Goal: Task Accomplishment & Management: Complete application form

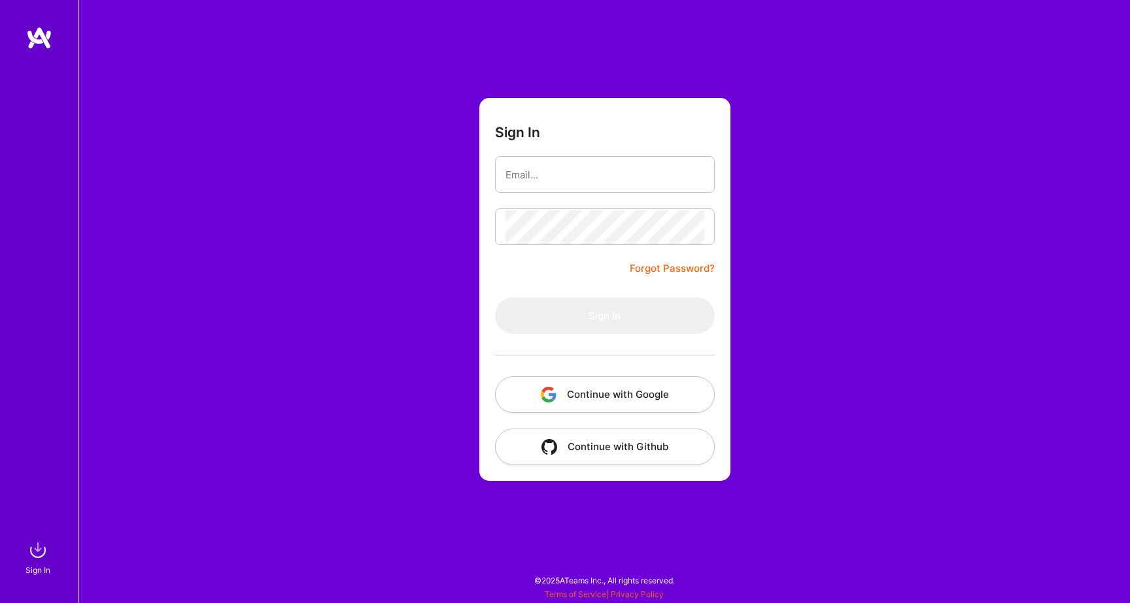
click at [575, 400] on button "Continue with Google" at bounding box center [605, 395] width 220 height 37
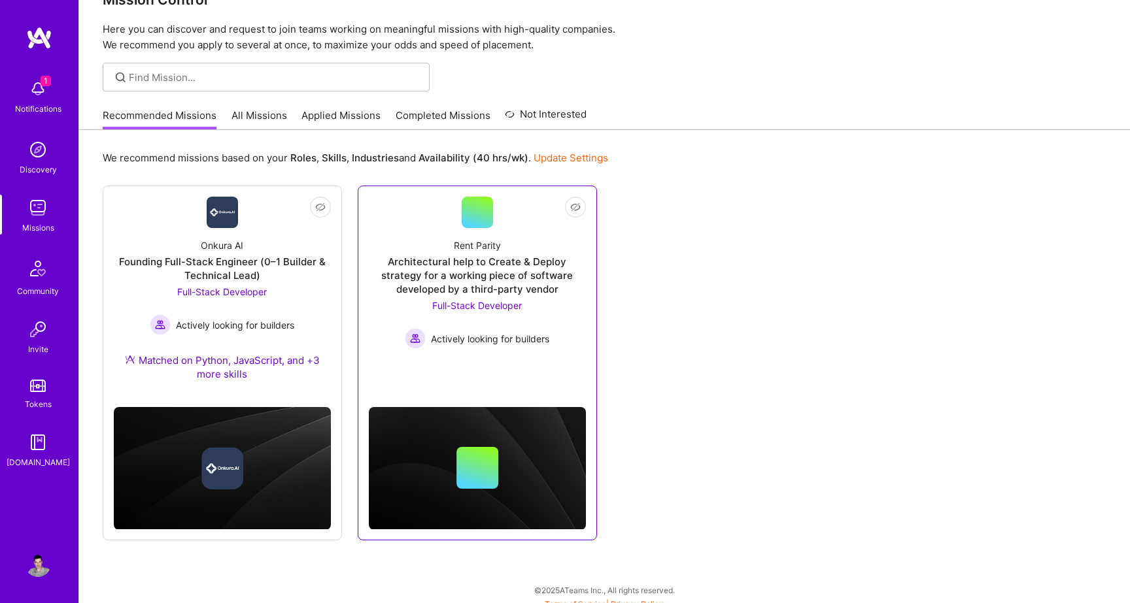
scroll to position [44, 0]
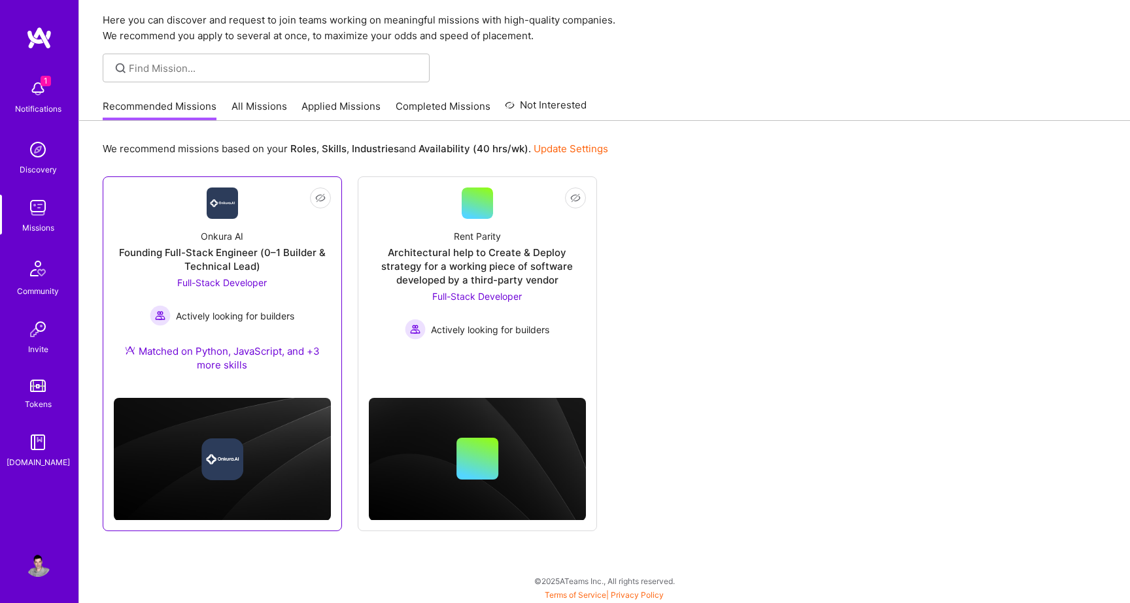
click at [218, 288] on span "Full-Stack Developer" at bounding box center [222, 282] width 90 height 11
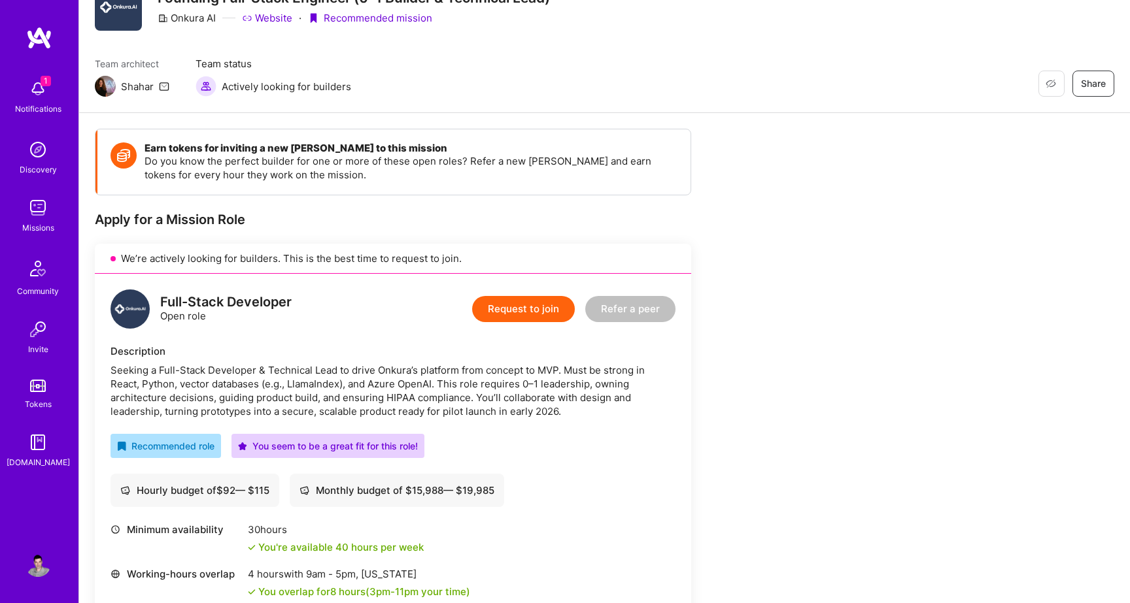
scroll to position [143, 0]
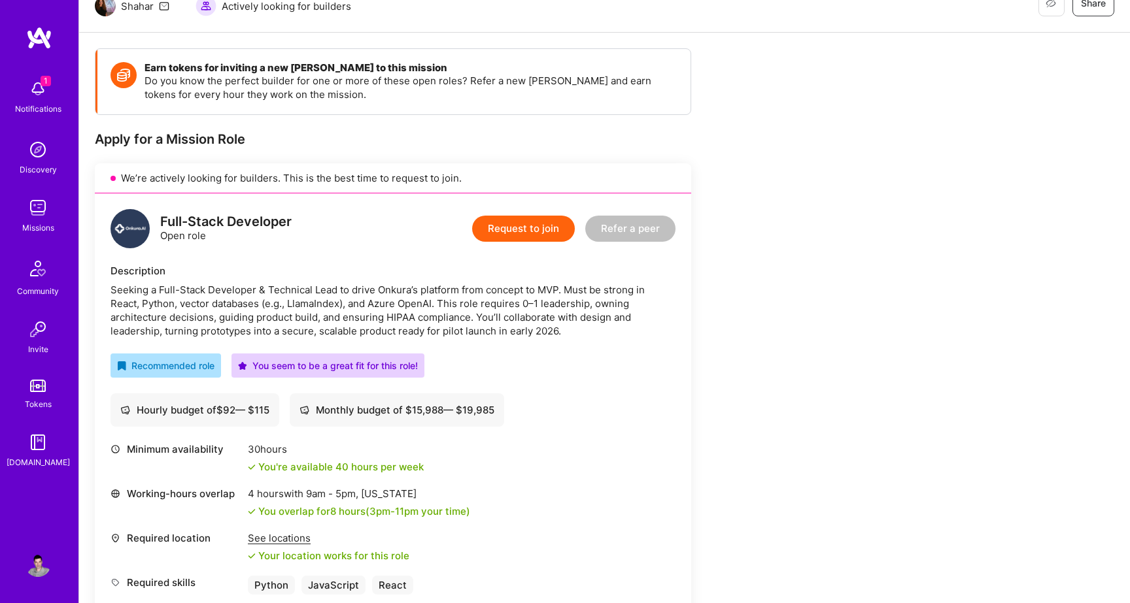
click at [312, 307] on div "Seeking a Full-Stack Developer & Technical Lead to drive Onkura’s platform from…" at bounding box center [392, 310] width 565 height 55
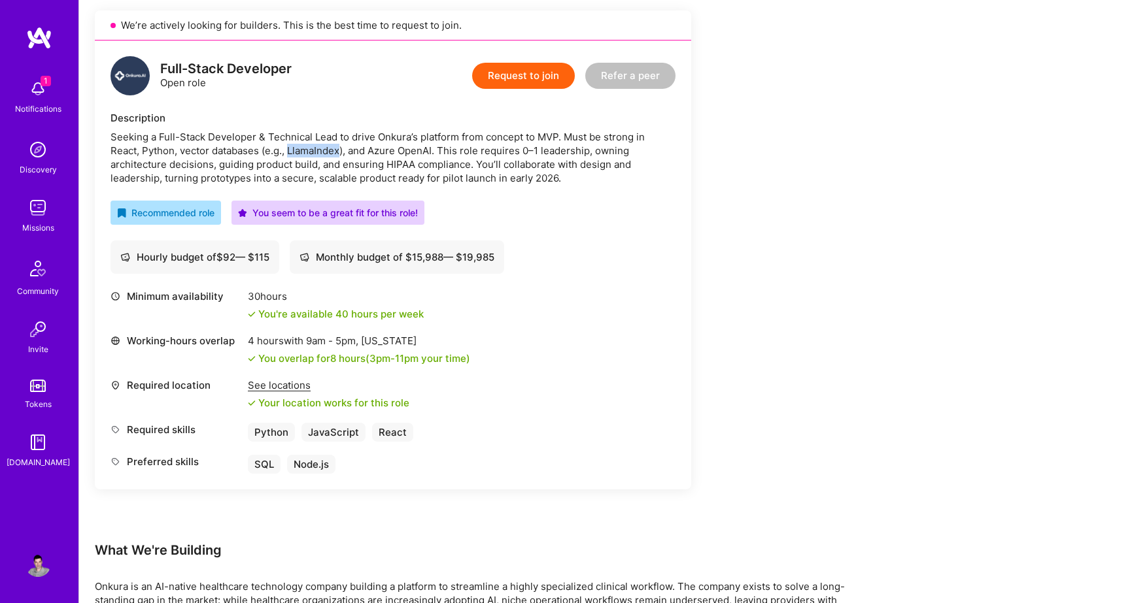
scroll to position [288, 0]
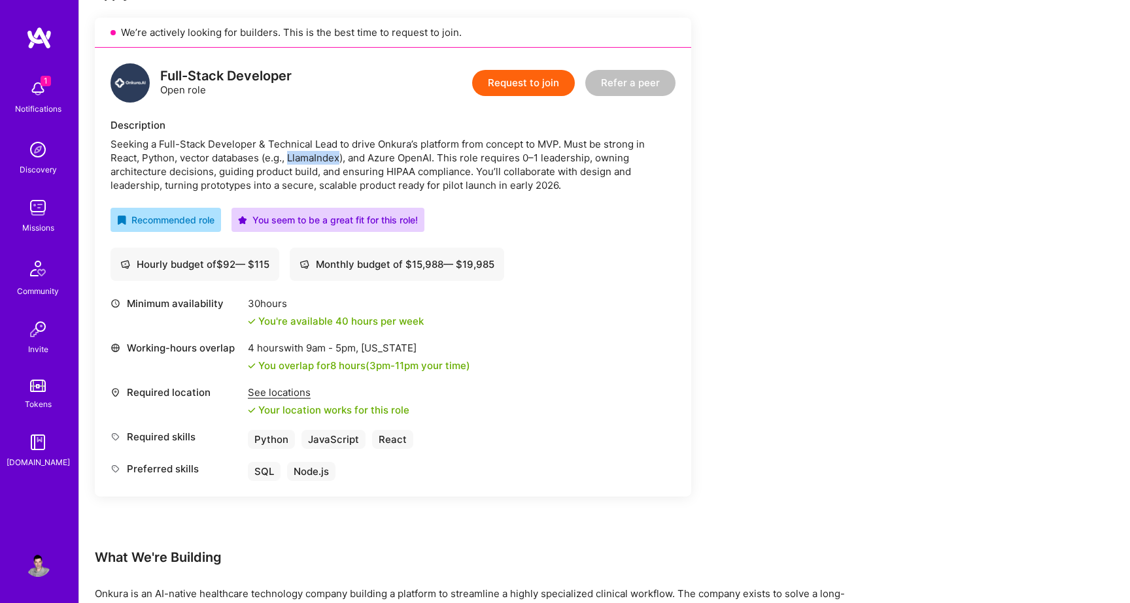
click at [520, 78] on button "Request to join" at bounding box center [523, 83] width 103 height 26
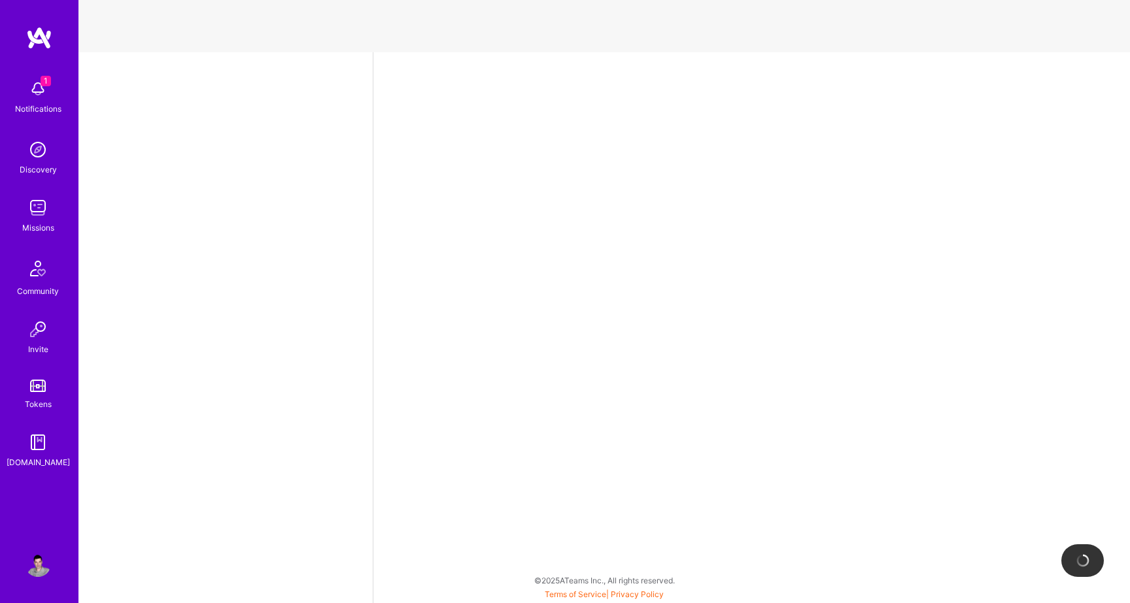
select select "US"
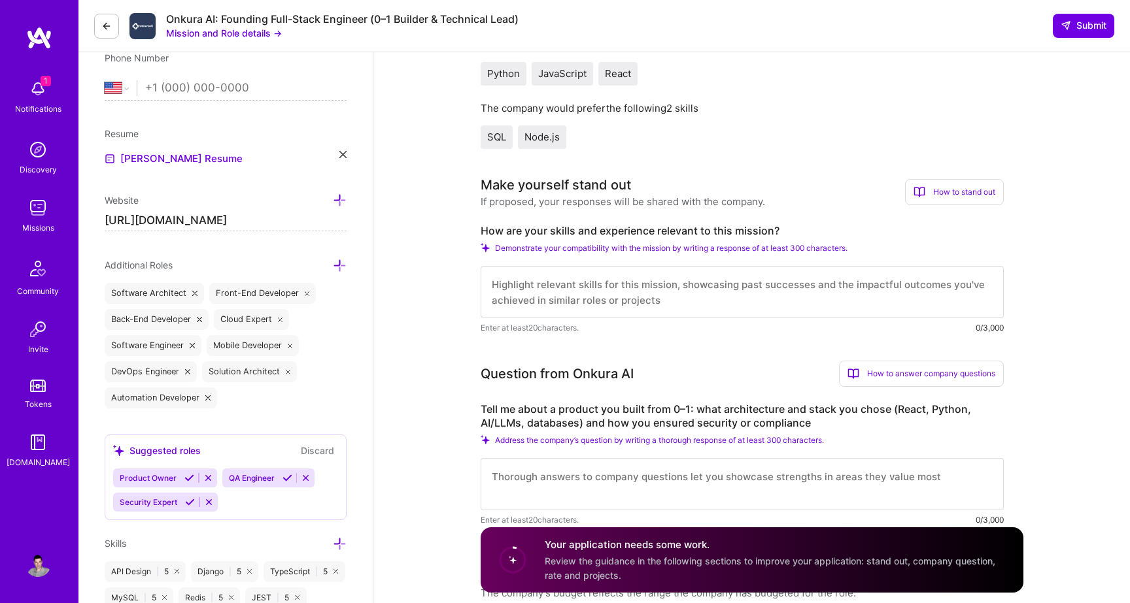
scroll to position [308, 0]
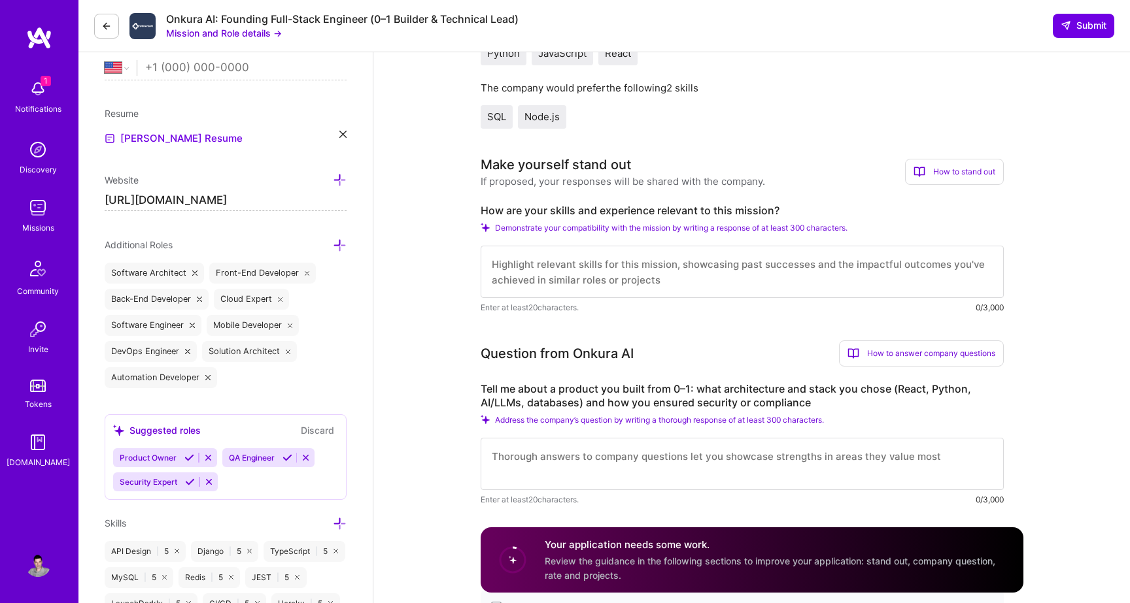
click at [506, 280] on textarea at bounding box center [742, 272] width 523 height 52
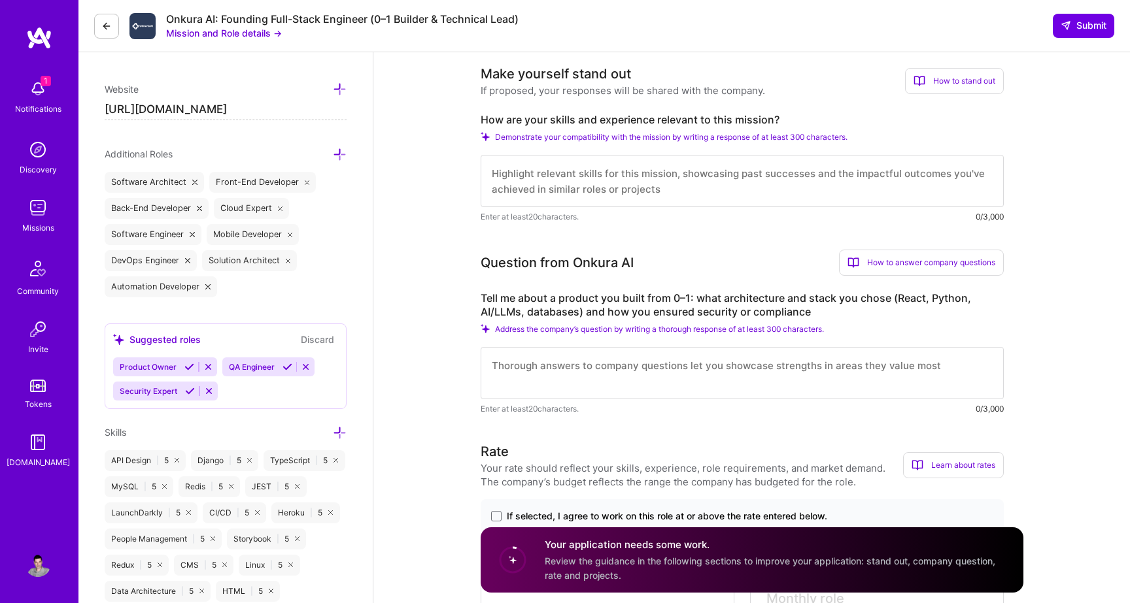
scroll to position [408, 0]
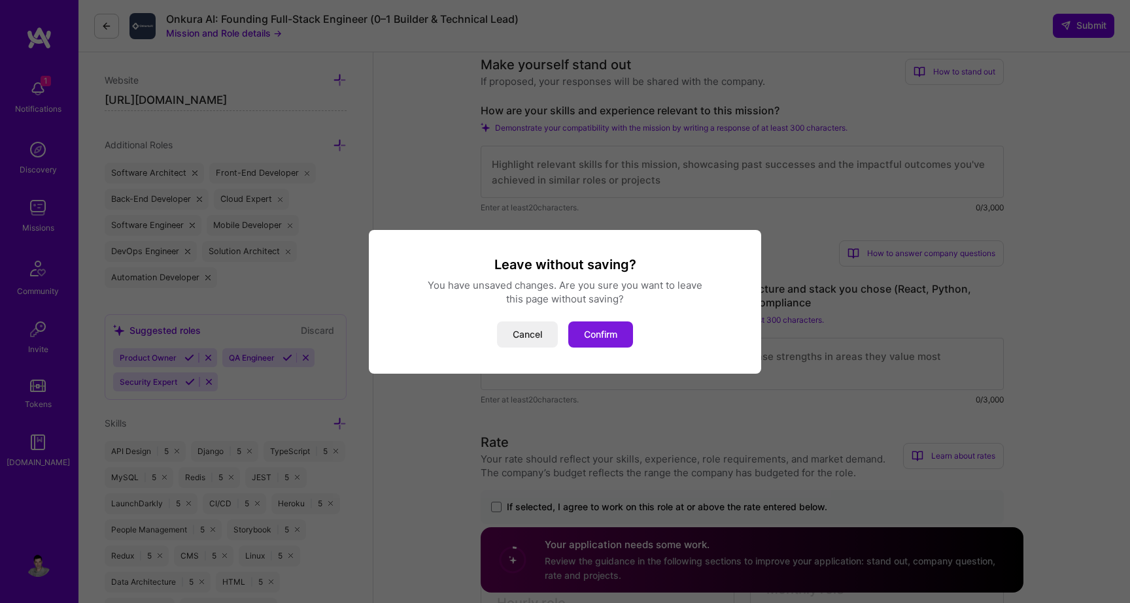
click at [613, 331] on button "Confirm" at bounding box center [600, 335] width 65 height 26
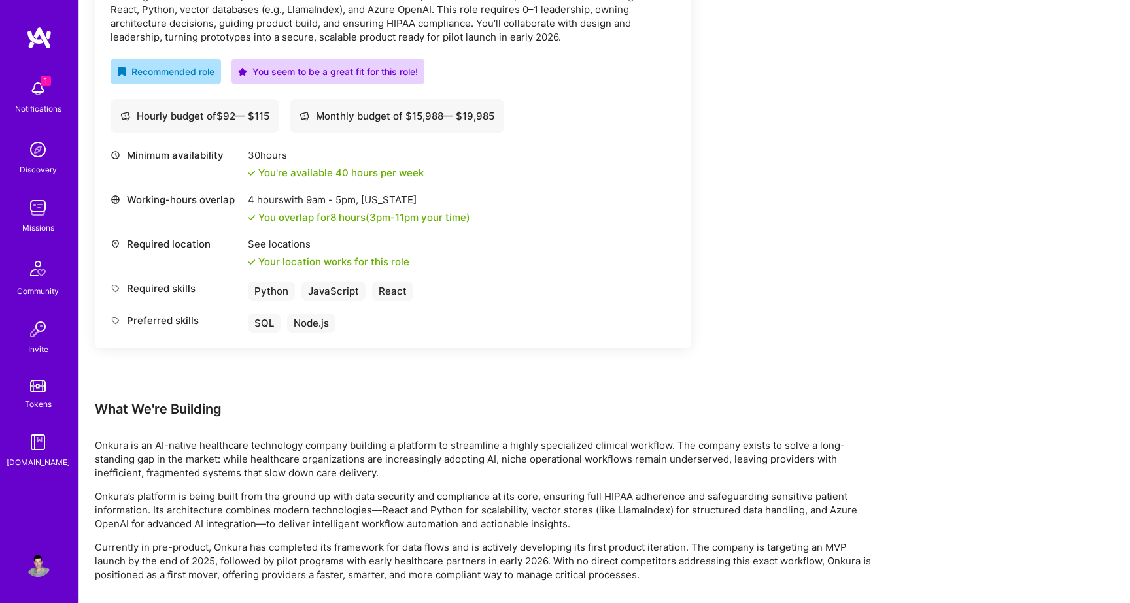
scroll to position [530, 0]
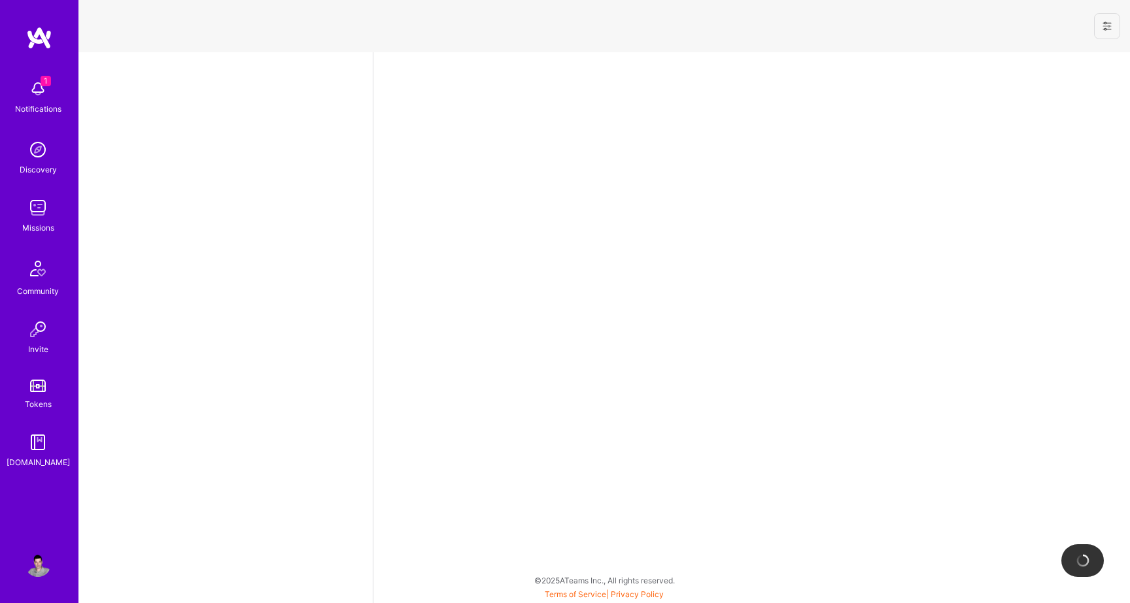
select select "US"
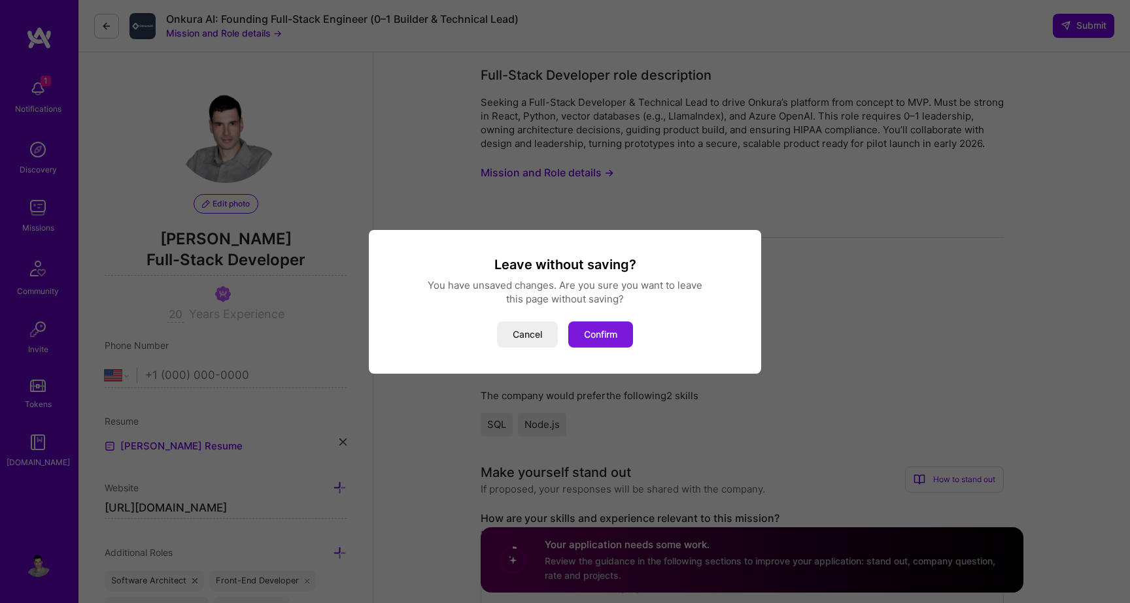
click at [604, 333] on button "Confirm" at bounding box center [600, 335] width 65 height 26
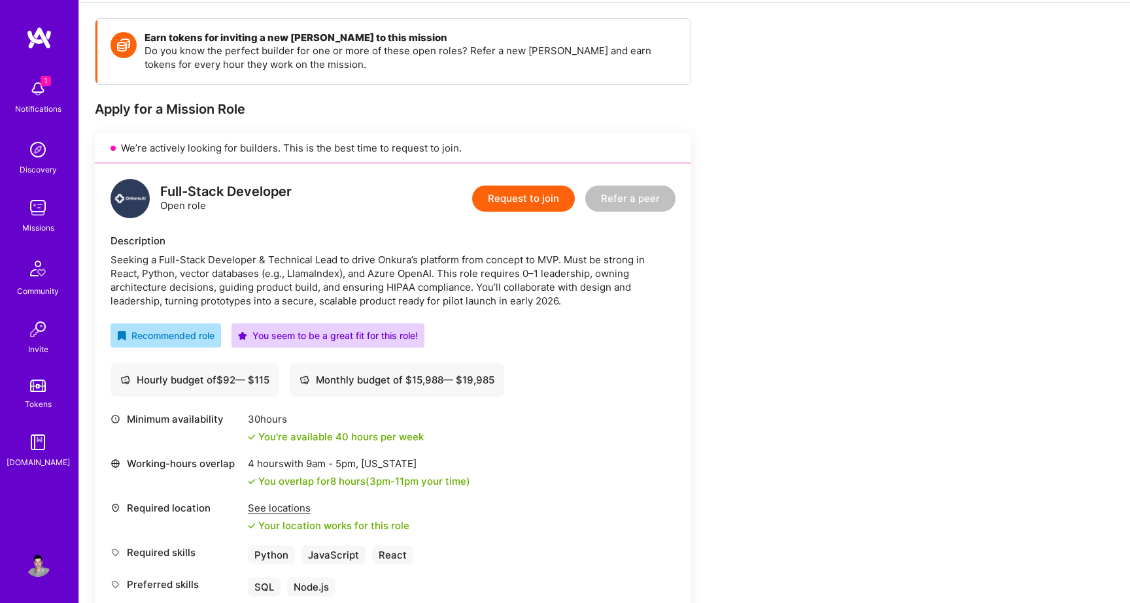
scroll to position [169, 0]
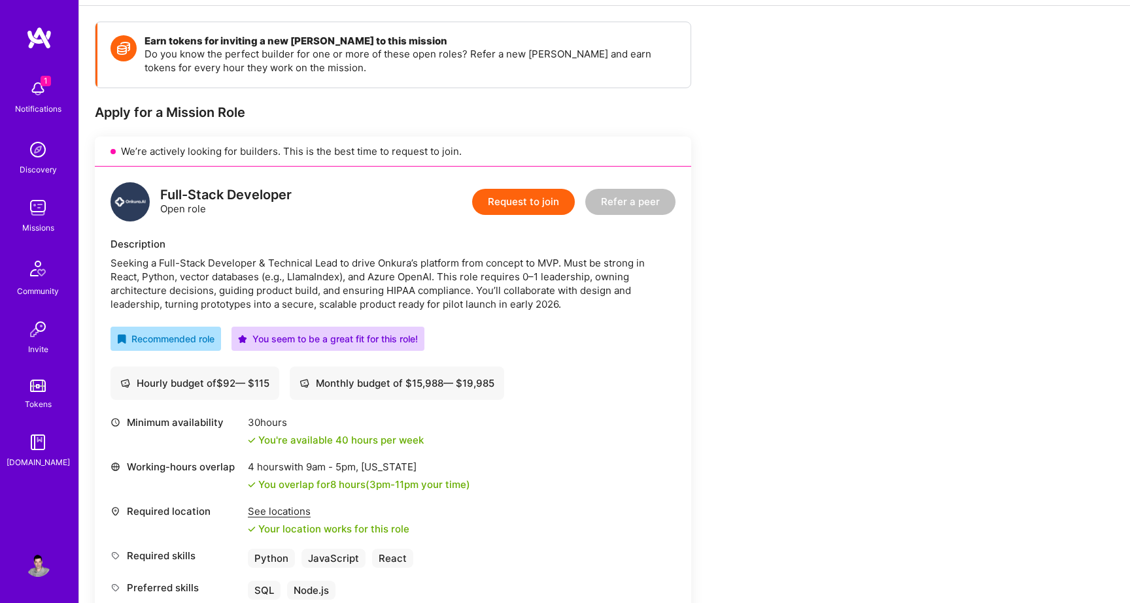
click at [504, 203] on button "Request to join" at bounding box center [523, 202] width 103 height 26
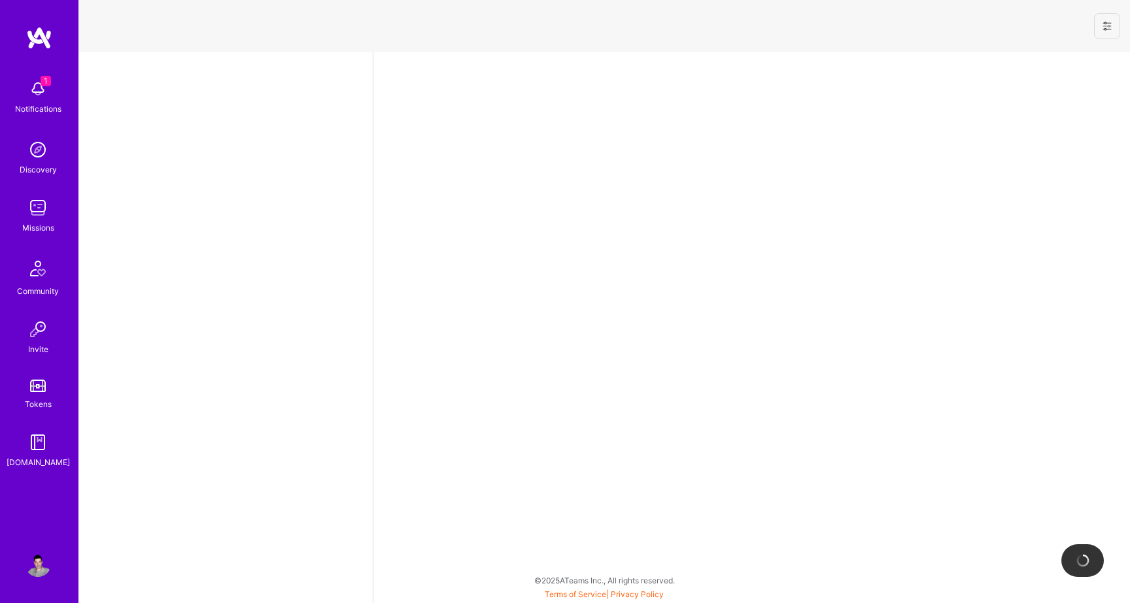
select select "US"
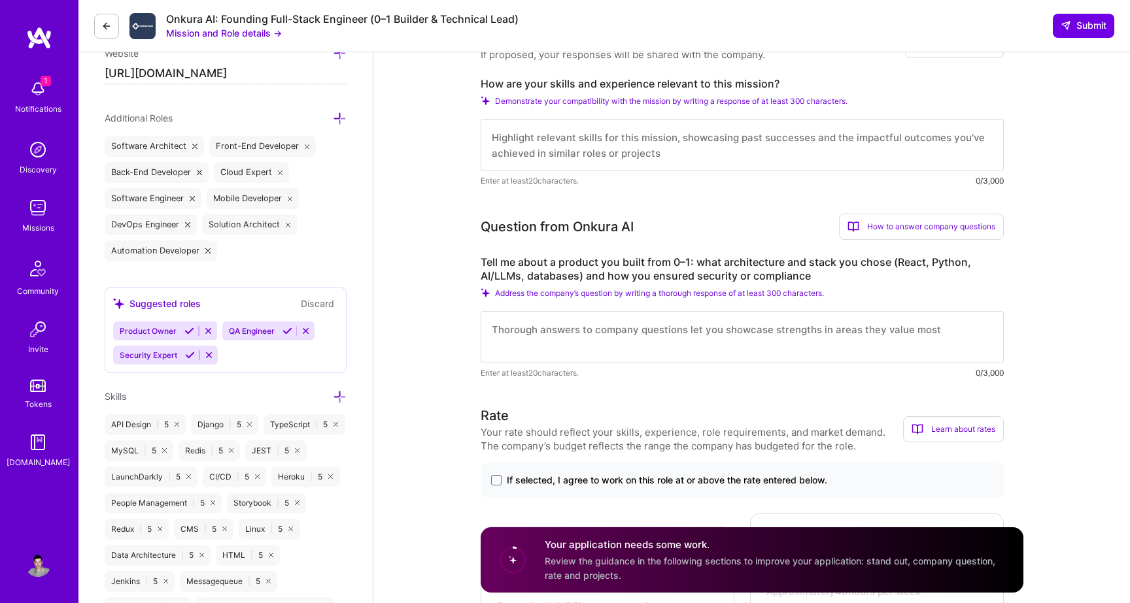
scroll to position [405, 0]
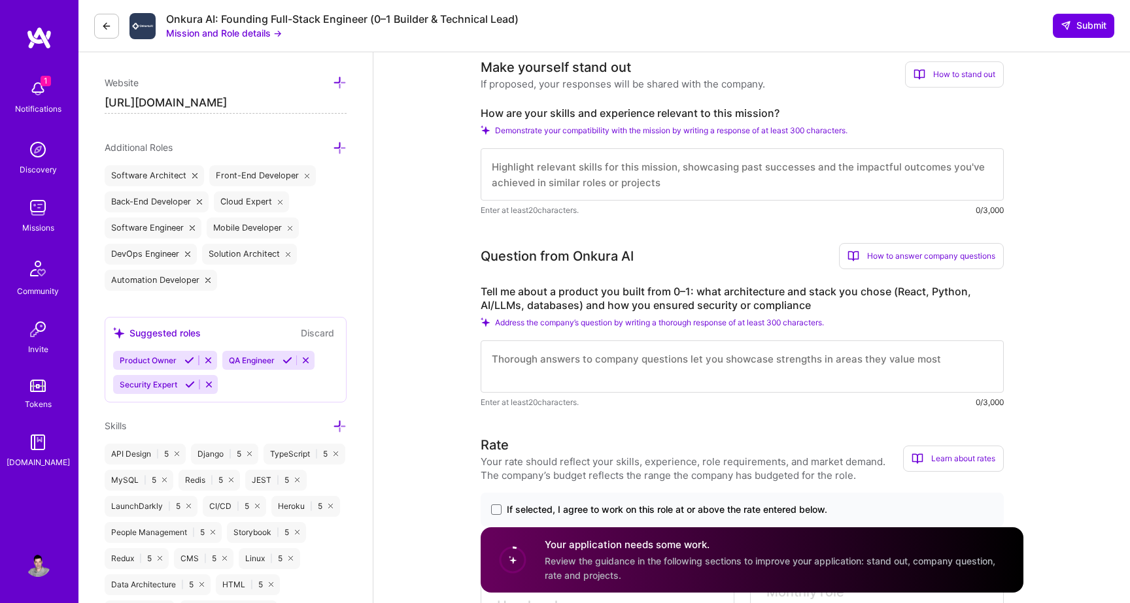
click at [501, 180] on textarea at bounding box center [742, 174] width 523 height 52
paste textarea "Hi, I'm a senior fullstack web developer with more than 20 years of experience …"
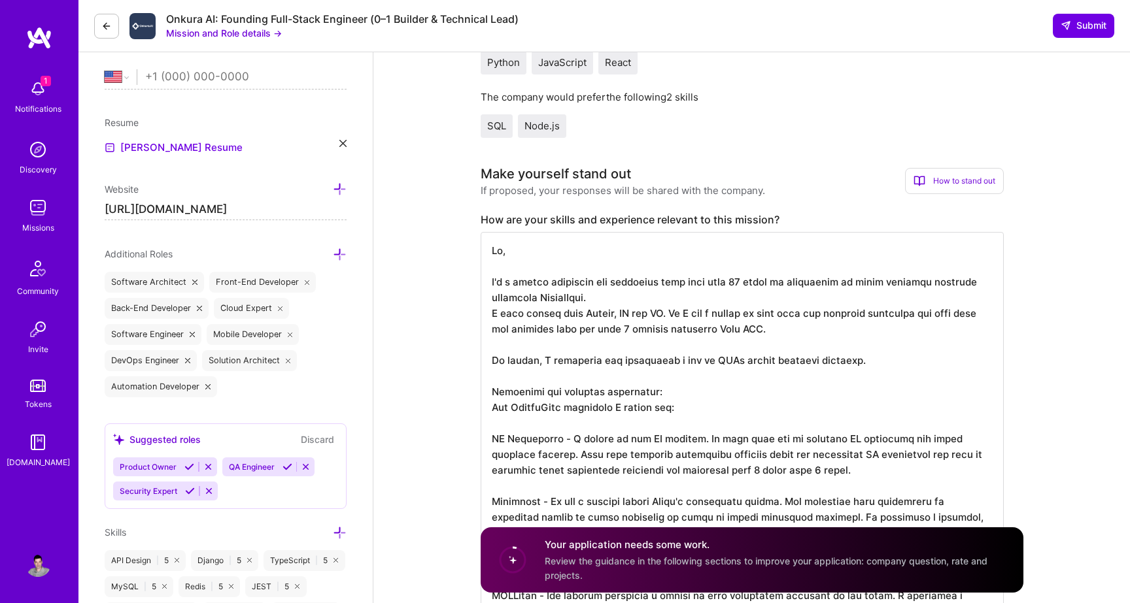
scroll to position [280, 0]
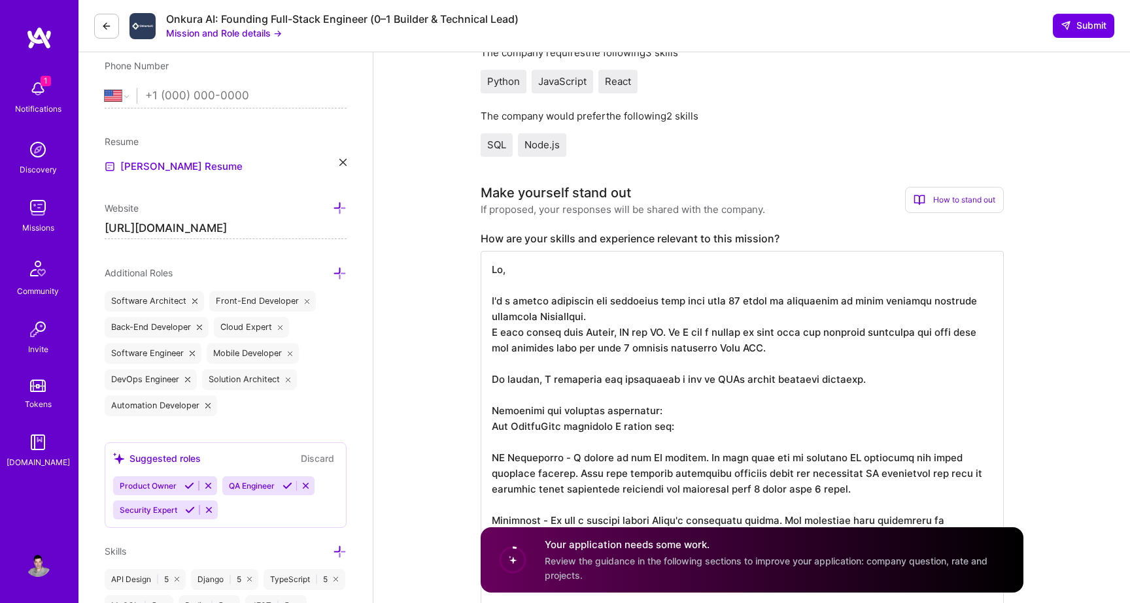
click at [715, 365] on textarea at bounding box center [742, 512] width 523 height 523
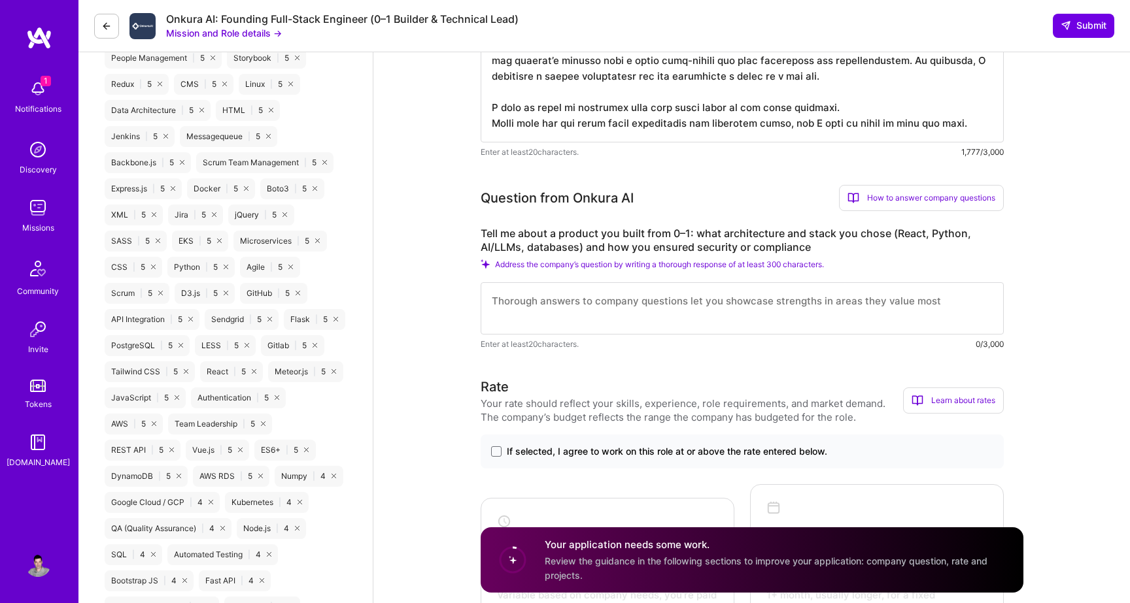
scroll to position [885, 0]
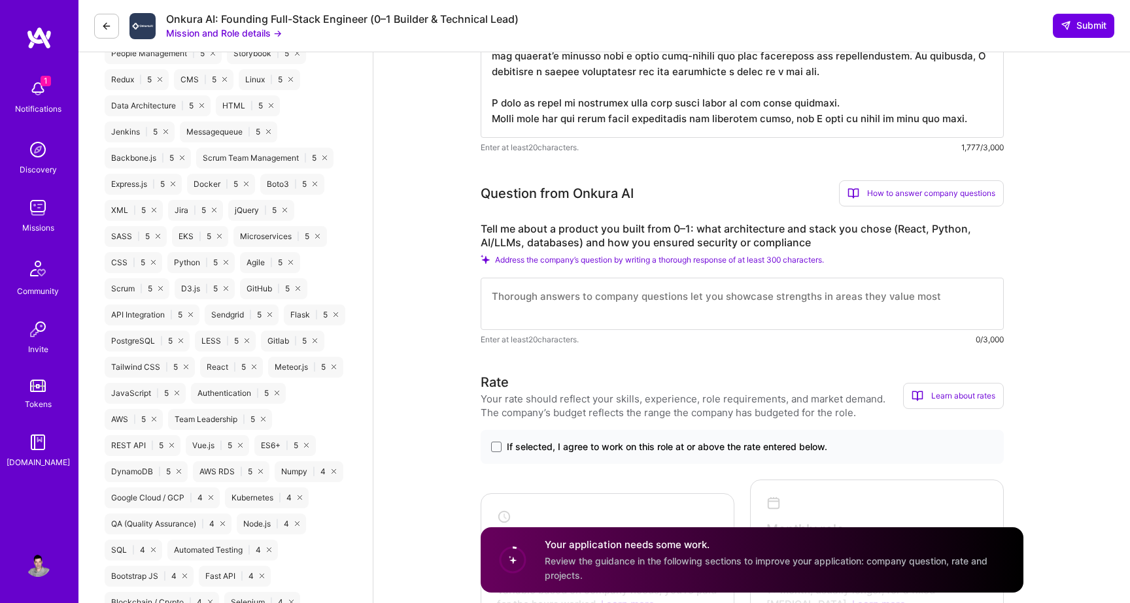
type textarea "Hi, I'm a senior fullstack web developer with more than 20 years of experience …"
drag, startPoint x: 573, startPoint y: 211, endPoint x: 693, endPoint y: 212, distance: 120.3
click at [693, 207] on div "Question from Onkura AI How to answer company questions Mastering company quest…" at bounding box center [742, 193] width 523 height 26
copy div "Onkura AI"
click at [248, 34] on button "Mission and Role details →" at bounding box center [224, 33] width 116 height 14
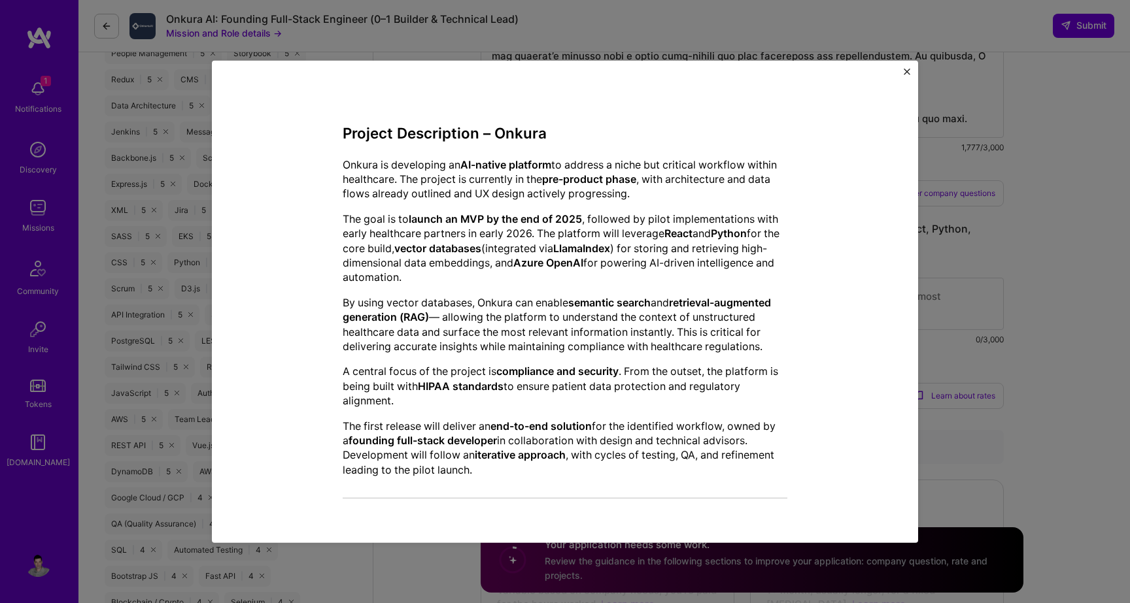
scroll to position [311, 0]
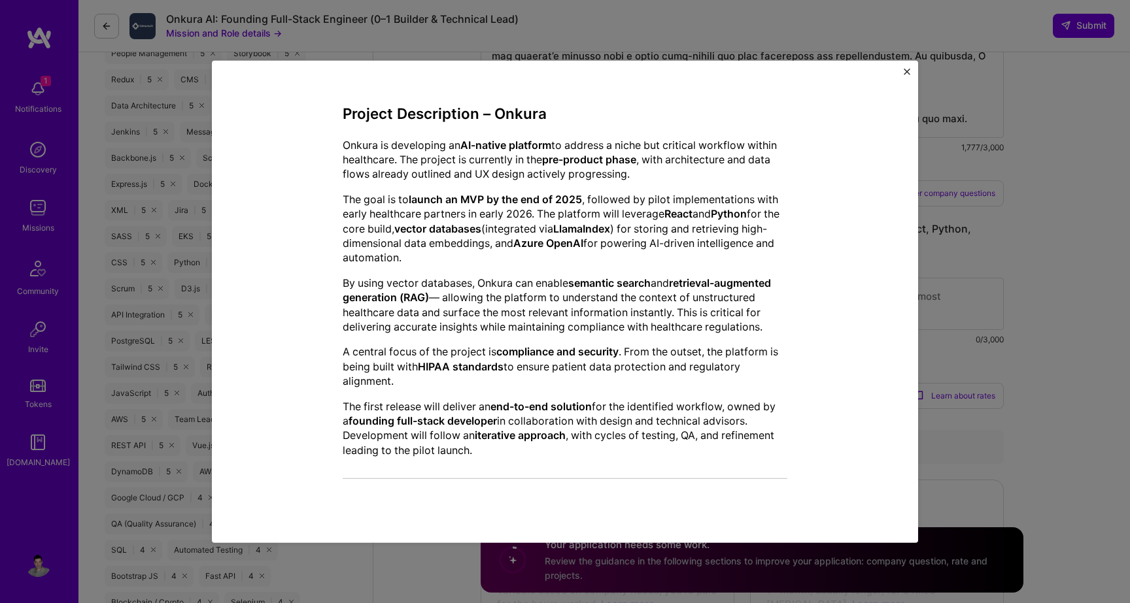
click at [904, 69] on img "Close" at bounding box center [907, 71] width 7 height 7
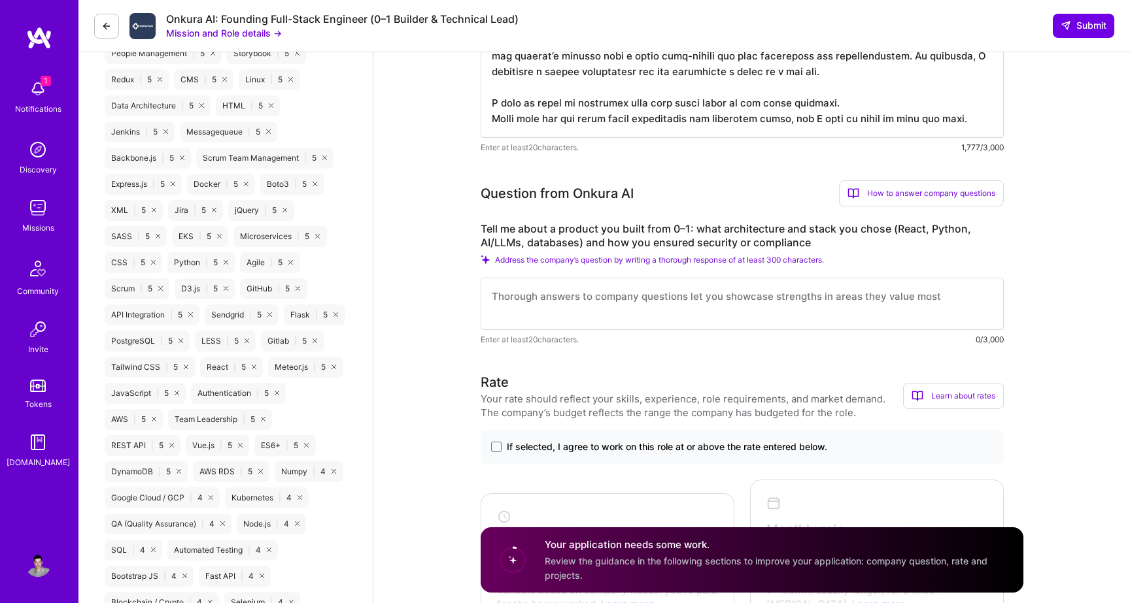
click at [662, 309] on textarea at bounding box center [742, 304] width 523 height 52
click at [835, 307] on textarea at bounding box center [742, 304] width 523 height 52
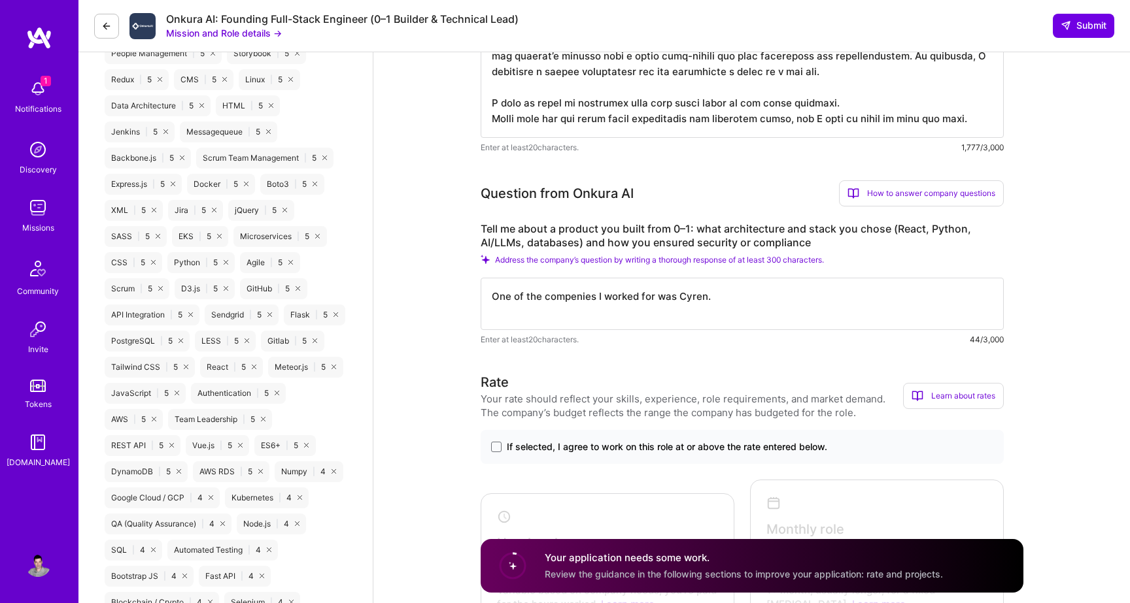
click at [574, 314] on textarea "One of the compenies I worked for was Cyren." at bounding box center [742, 304] width 523 height 52
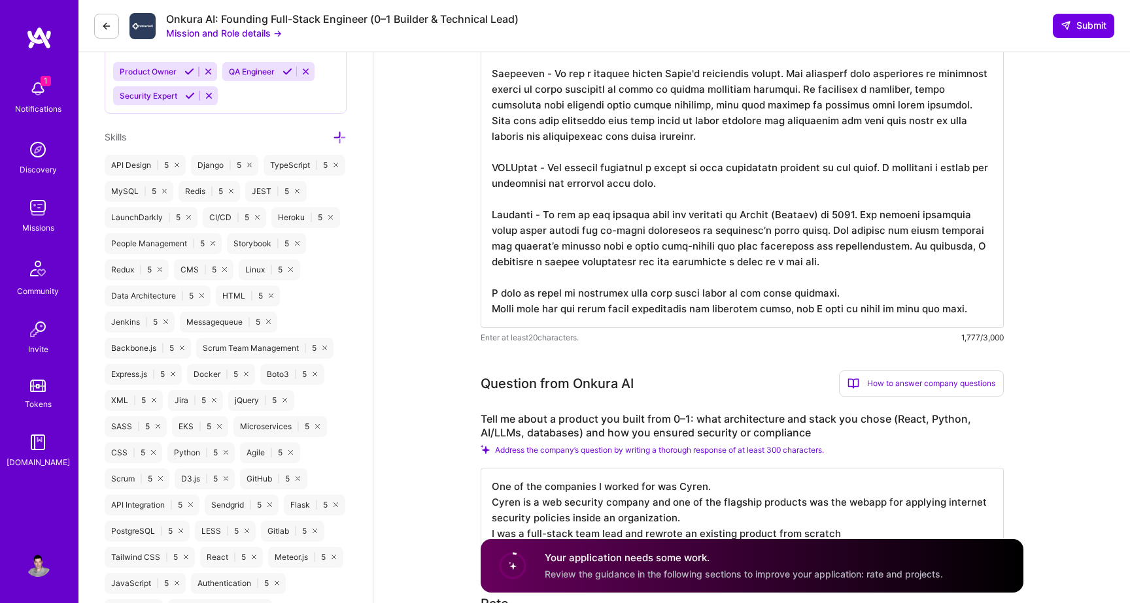
scroll to position [811, 0]
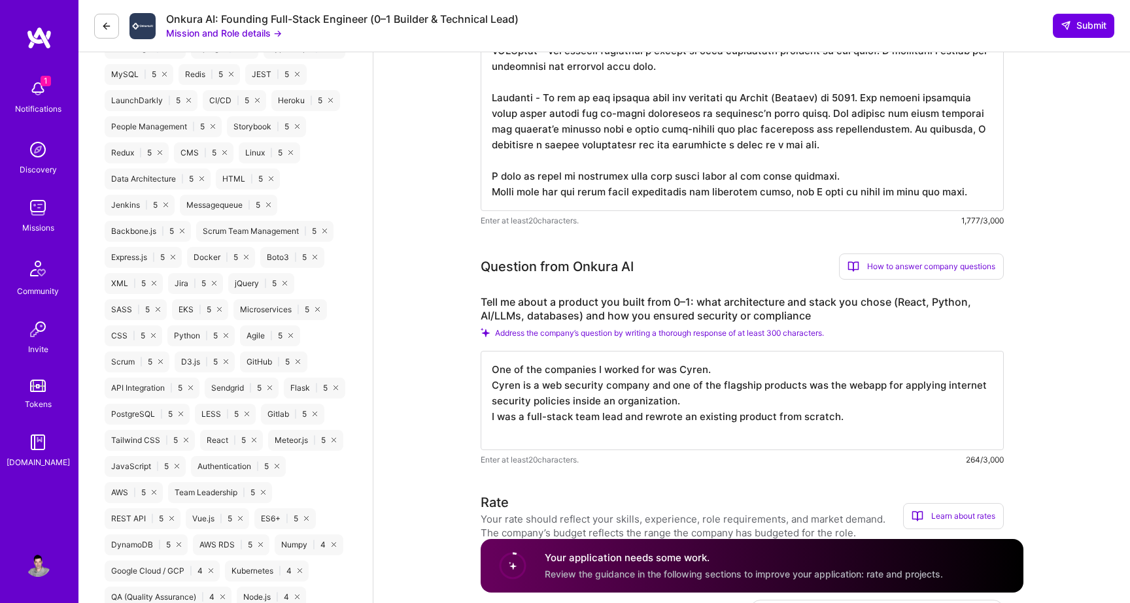
paste textarea "The team included 2 frontend developers in [GEOGRAPHIC_DATA] and 5 backend deve…"
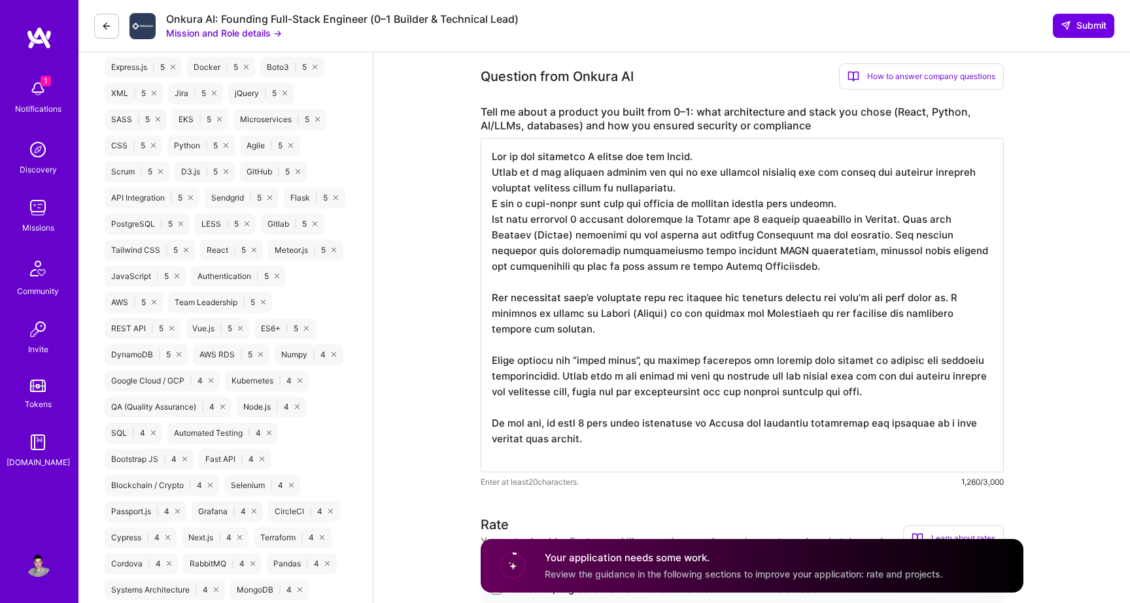
scroll to position [1033, 0]
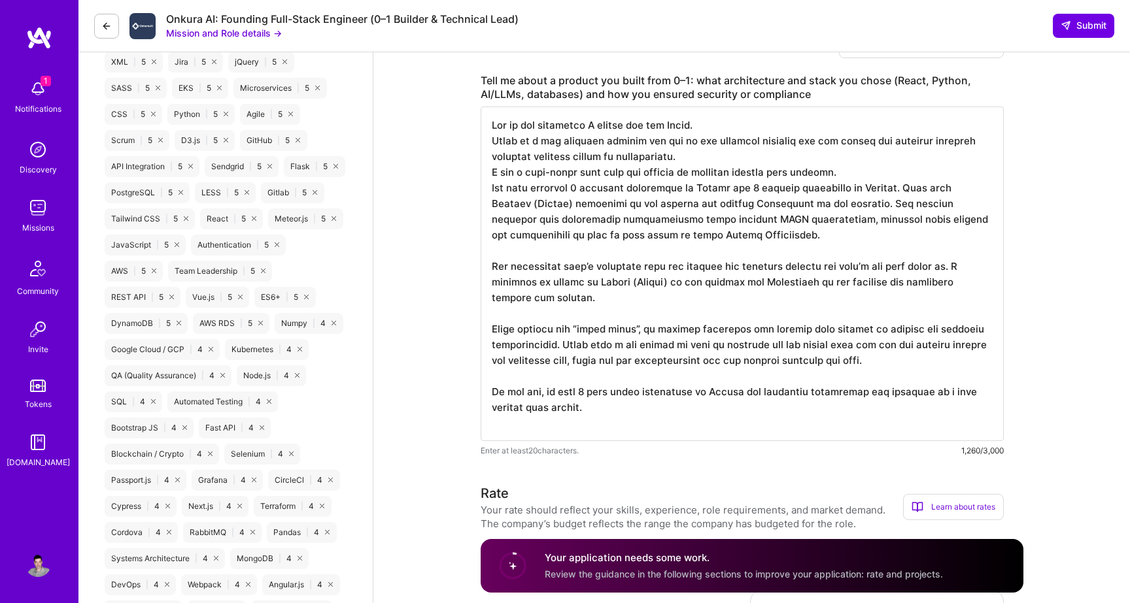
click at [730, 211] on textarea at bounding box center [742, 274] width 523 height 335
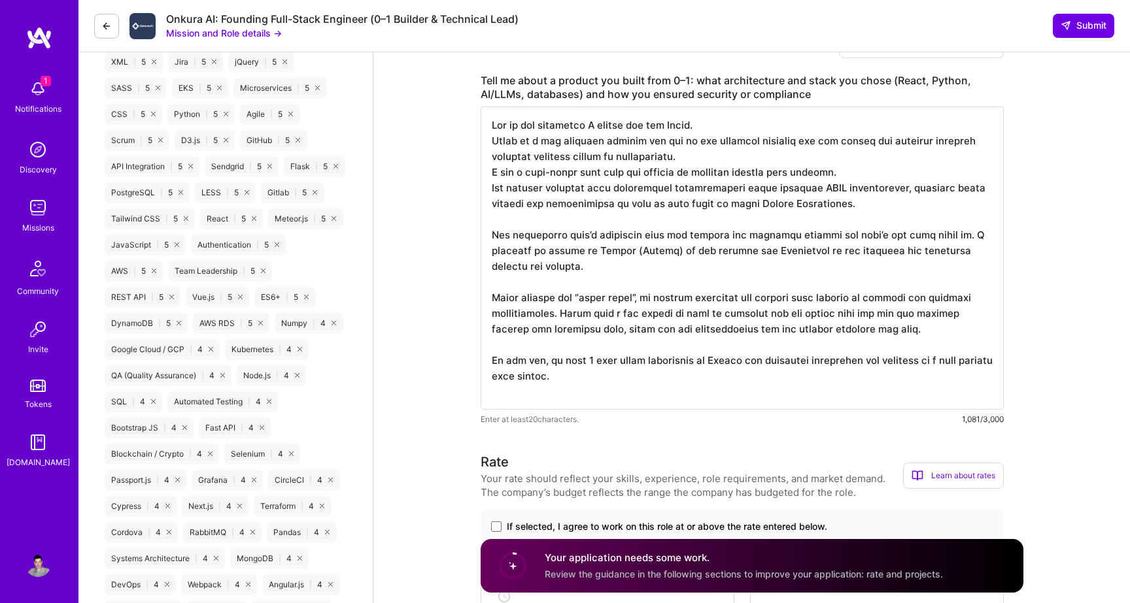
click at [869, 203] on textarea at bounding box center [742, 258] width 523 height 303
click at [713, 214] on textarea at bounding box center [742, 258] width 523 height 303
click at [695, 223] on textarea at bounding box center [742, 258] width 523 height 303
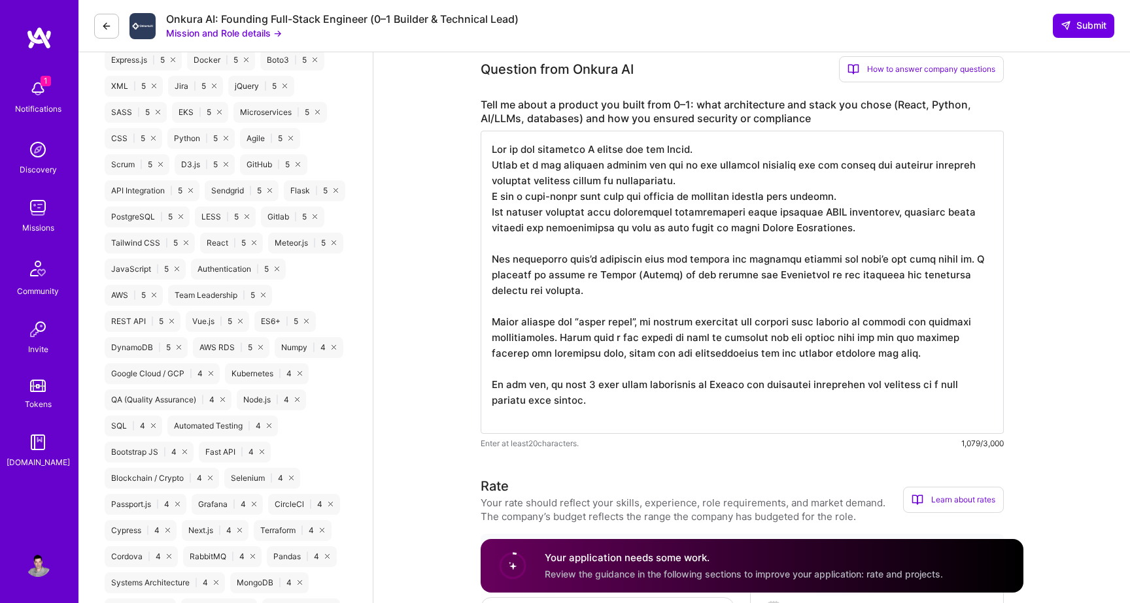
scroll to position [1031, 0]
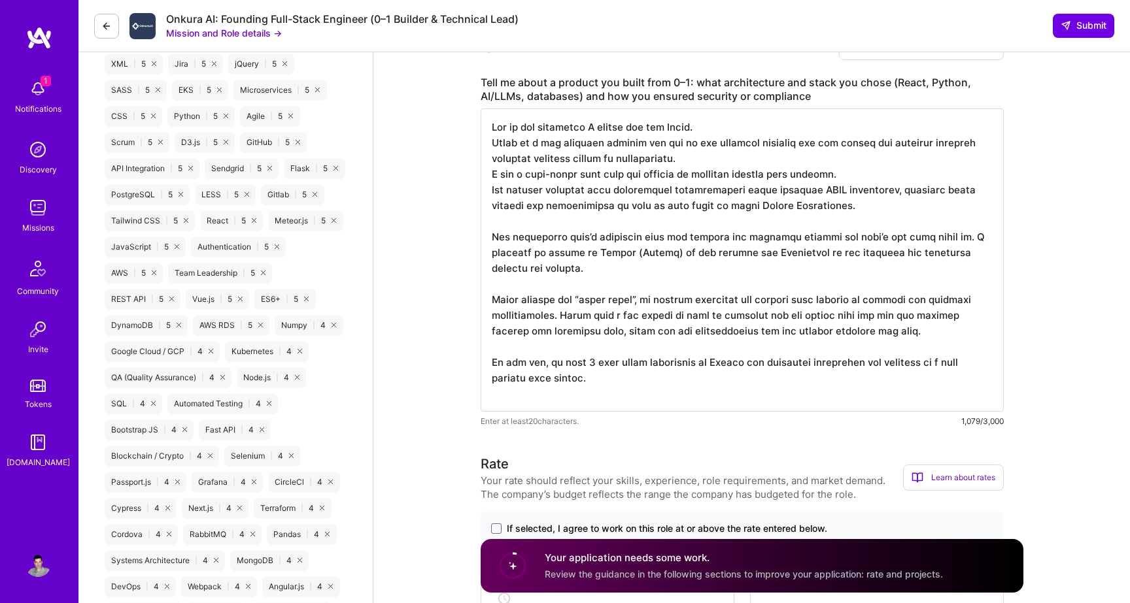
click at [628, 253] on textarea at bounding box center [742, 260] width 523 height 303
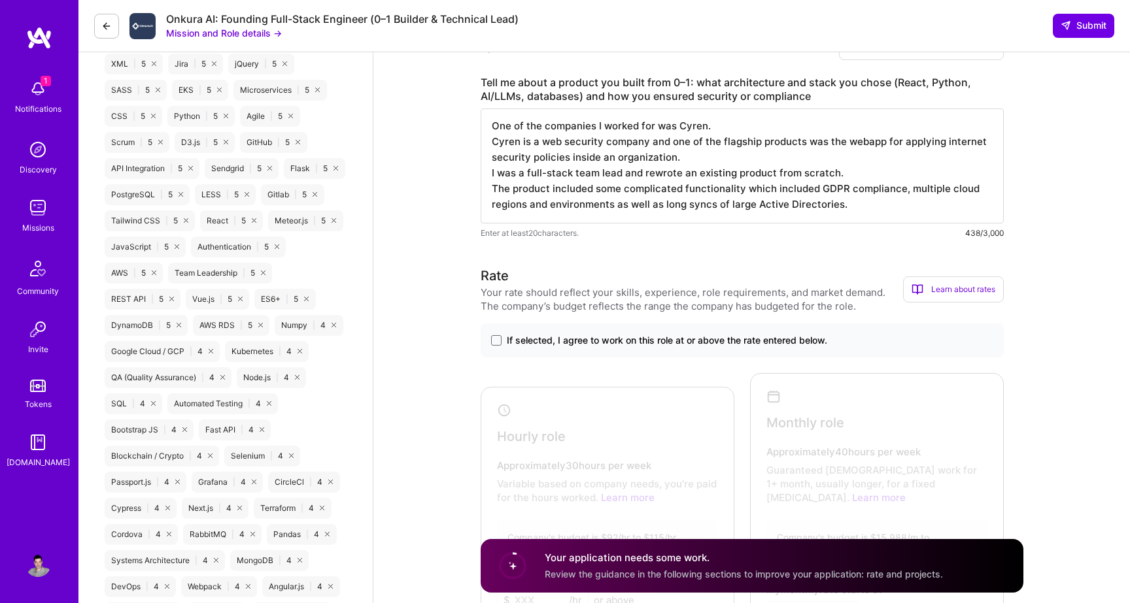
click at [607, 175] on textarea "One of the companies I worked for was Cyren. Cyren is a web security company an…" at bounding box center [742, 166] width 523 height 115
click at [575, 184] on textarea "One of the companies I worked for was Cyren. Cyren is a web security company an…" at bounding box center [742, 166] width 523 height 115
click at [849, 224] on textarea "One of the companies I worked for was Cyren. Cyren is a web security company an…" at bounding box center [742, 166] width 523 height 115
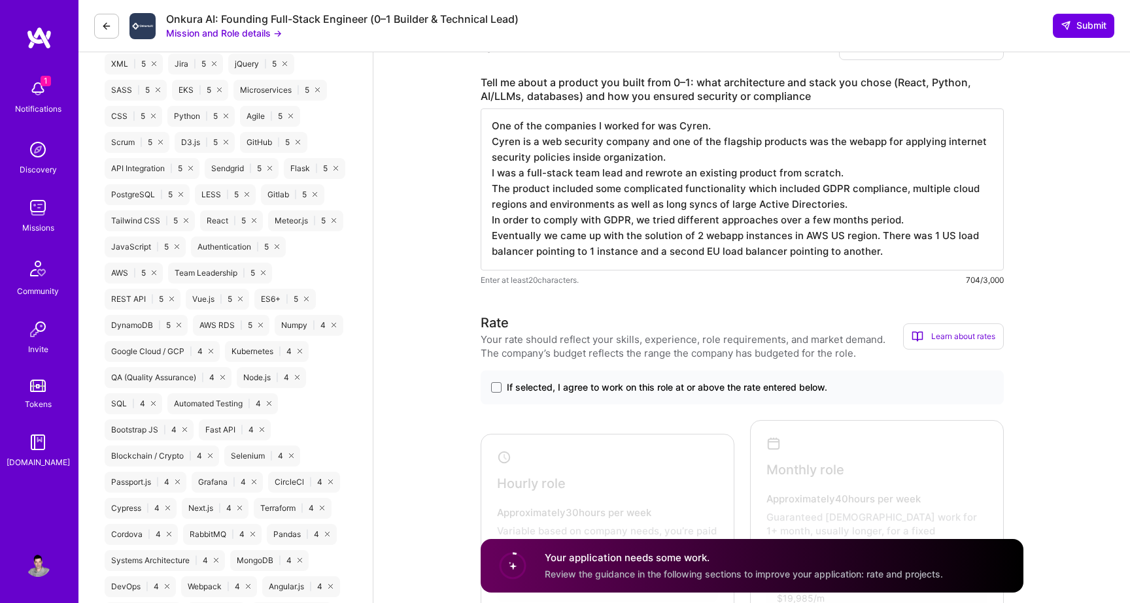
click at [892, 268] on textarea "One of the companies I worked for was Cyren. Cyren is a web security company an…" at bounding box center [742, 190] width 523 height 162
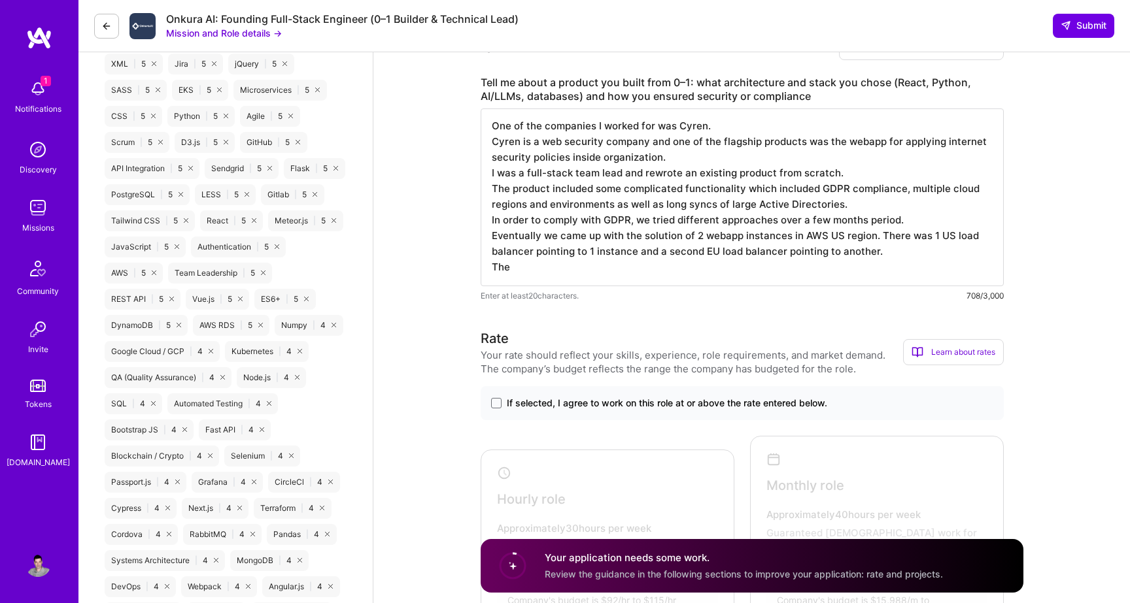
type textarea "One of the companies I worked for was Cyren. Cyren is a web security company an…"
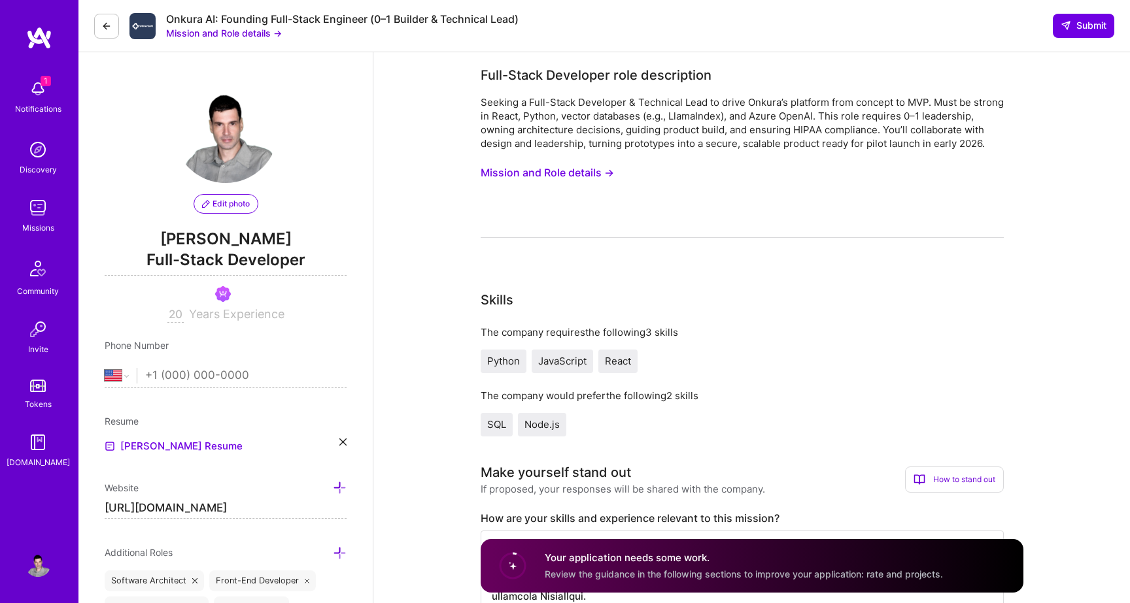
select select "US"
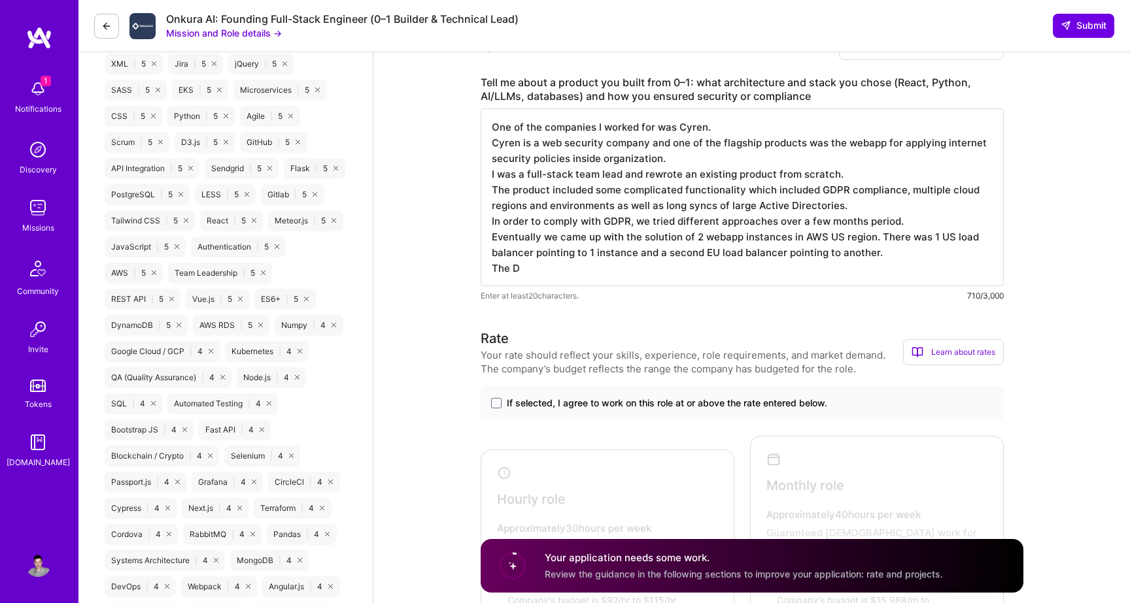
scroll to position [1, 0]
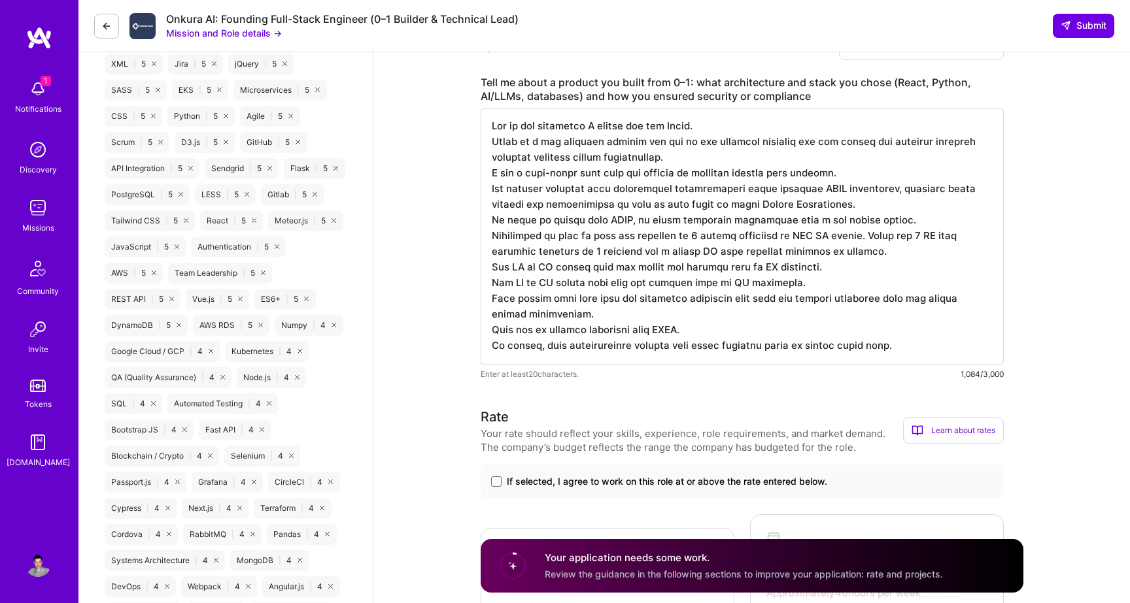
click at [577, 360] on textarea at bounding box center [742, 237] width 523 height 256
click at [673, 310] on textarea at bounding box center [742, 237] width 523 height 256
click at [636, 305] on textarea at bounding box center [742, 237] width 523 height 256
drag, startPoint x: 683, startPoint y: 314, endPoint x: 748, endPoint y: 311, distance: 64.8
click at [748, 311] on textarea at bounding box center [742, 237] width 523 height 256
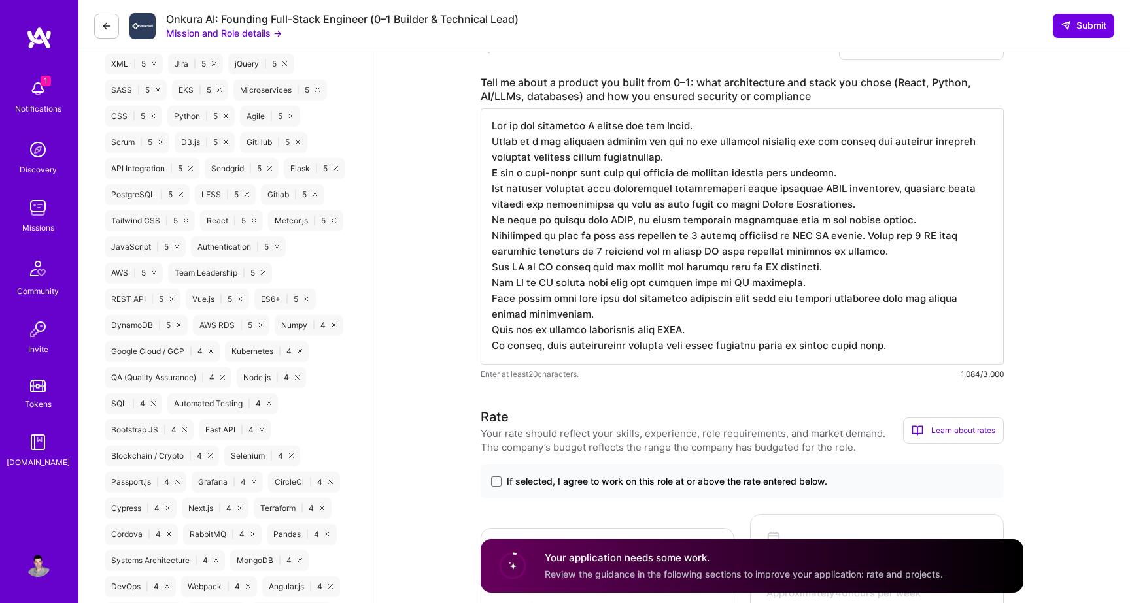
click at [492, 312] on textarea at bounding box center [742, 237] width 523 height 256
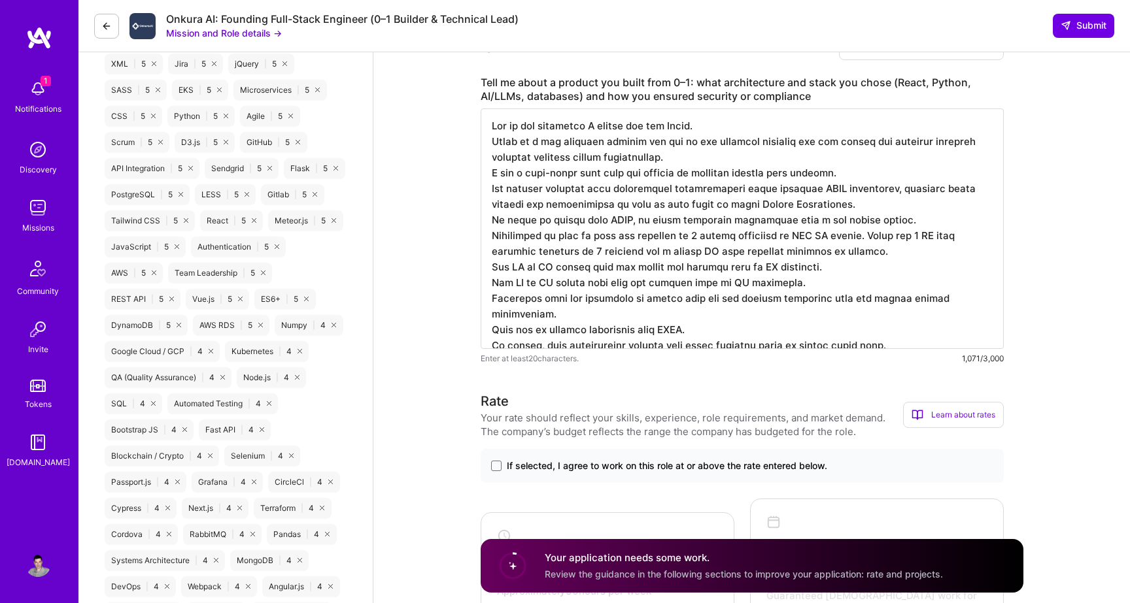
click at [958, 317] on textarea at bounding box center [742, 229] width 523 height 241
click at [991, 317] on textarea at bounding box center [742, 229] width 523 height 241
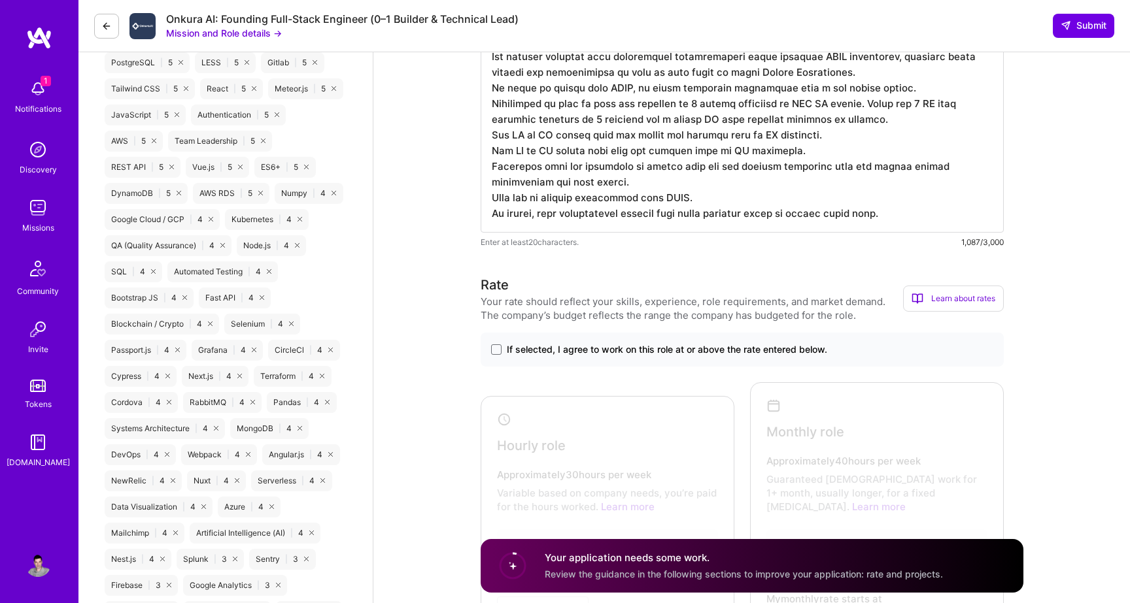
scroll to position [1164, 0]
click at [902, 231] on textarea at bounding box center [742, 103] width 523 height 256
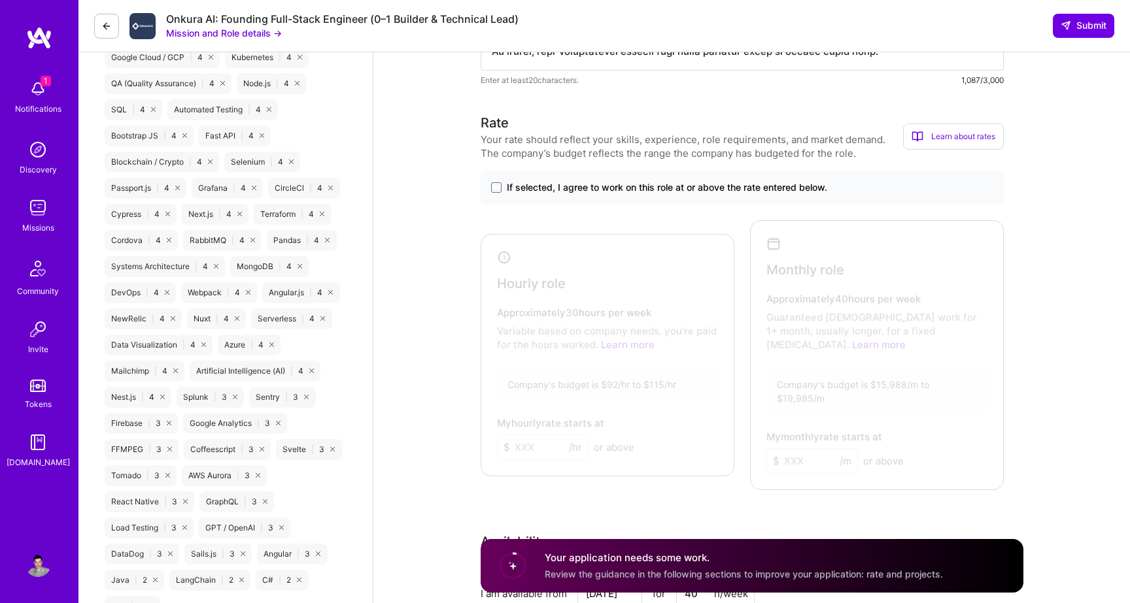
scroll to position [1399, 0]
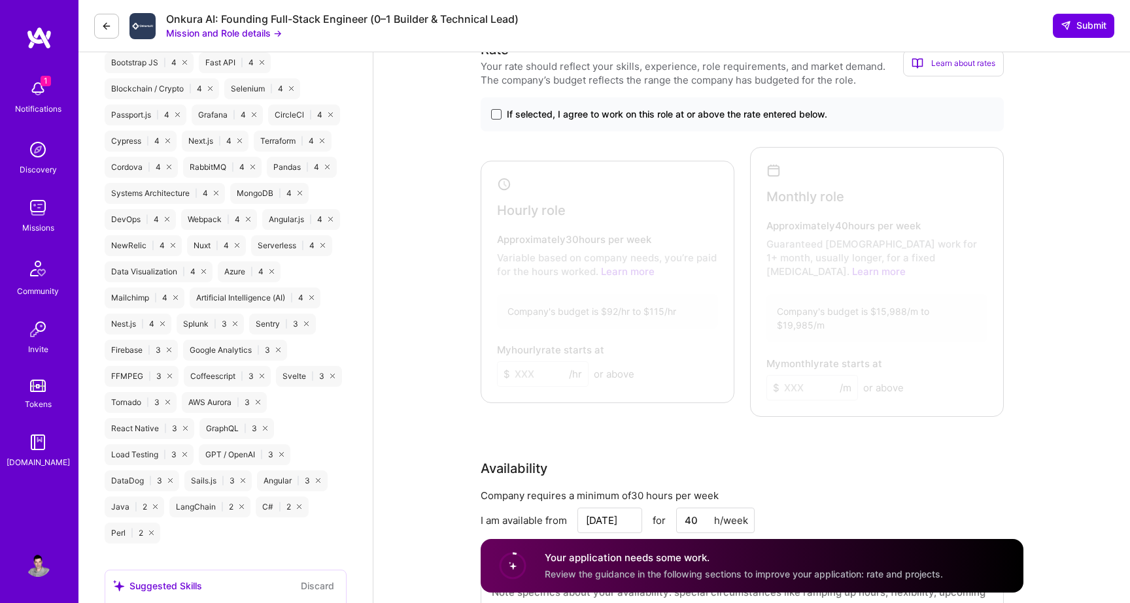
type textarea "One of the companies I worked for was Cyren. Cyren is a web security company an…"
click at [497, 120] on span at bounding box center [496, 114] width 10 height 10
click at [0, 0] on input "If selected, I agree to work on this role at or above the rate entered below." at bounding box center [0, 0] width 0 height 0
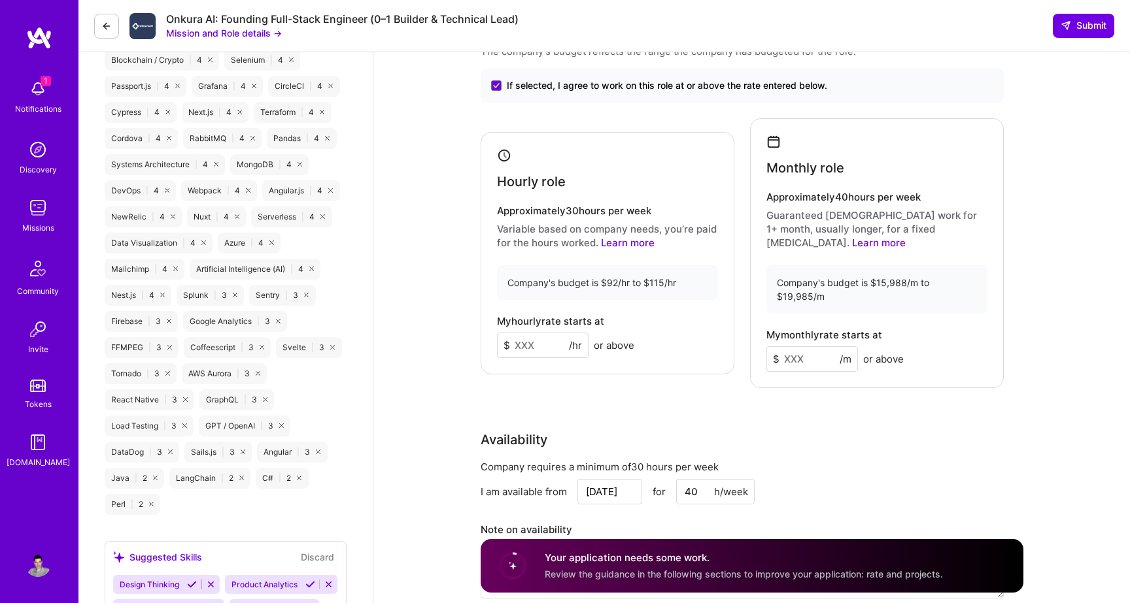
scroll to position [1475, 0]
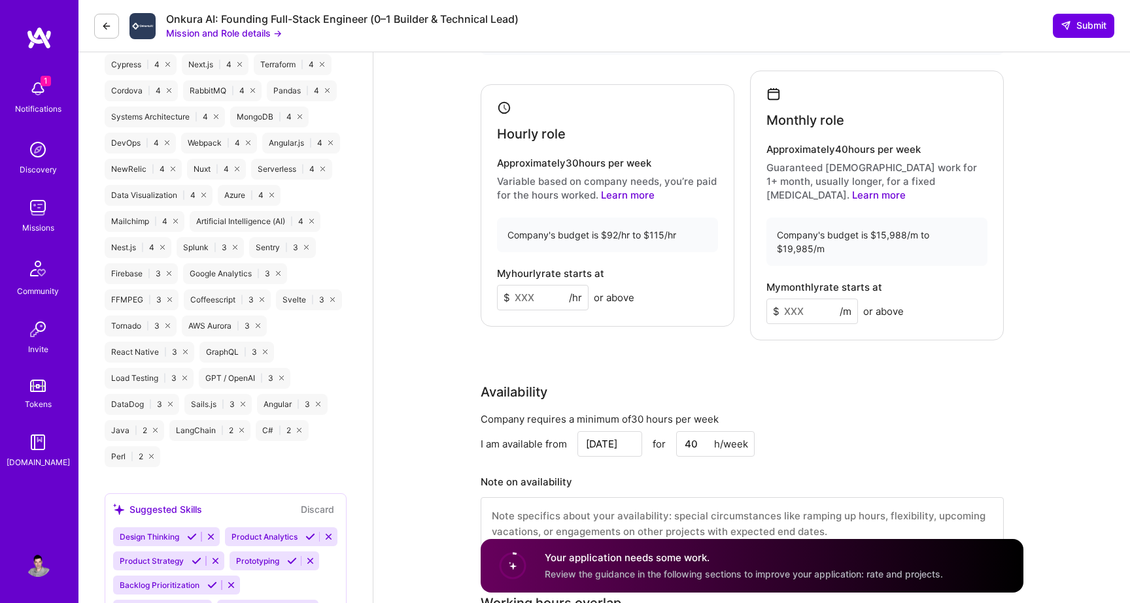
click at [542, 291] on input at bounding box center [543, 297] width 92 height 25
type input "110"
click at [819, 299] on input at bounding box center [812, 311] width 92 height 25
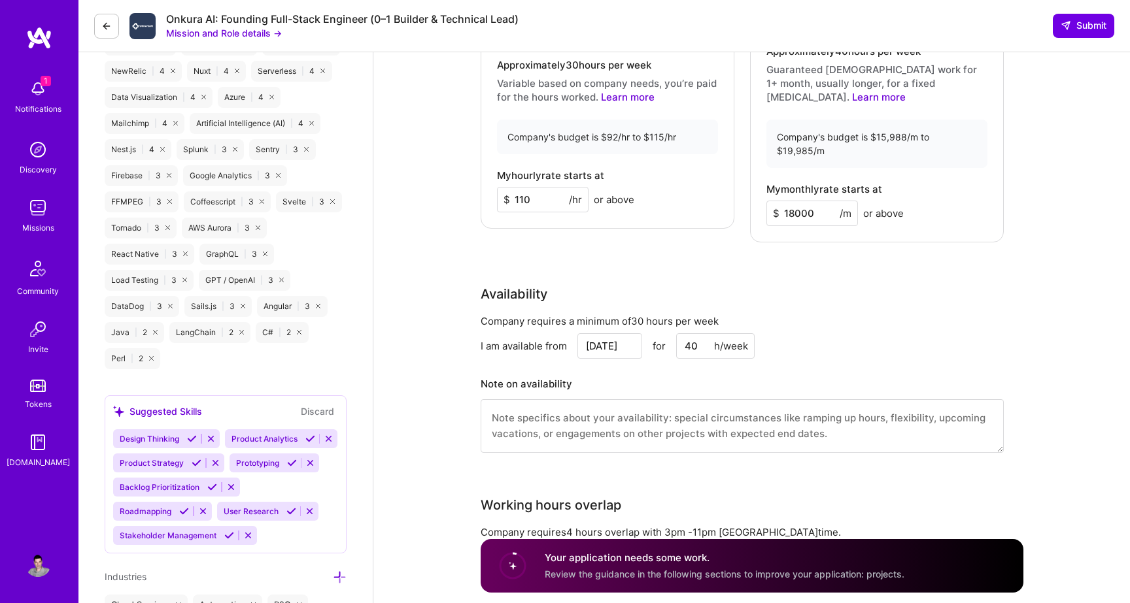
scroll to position [1593, 0]
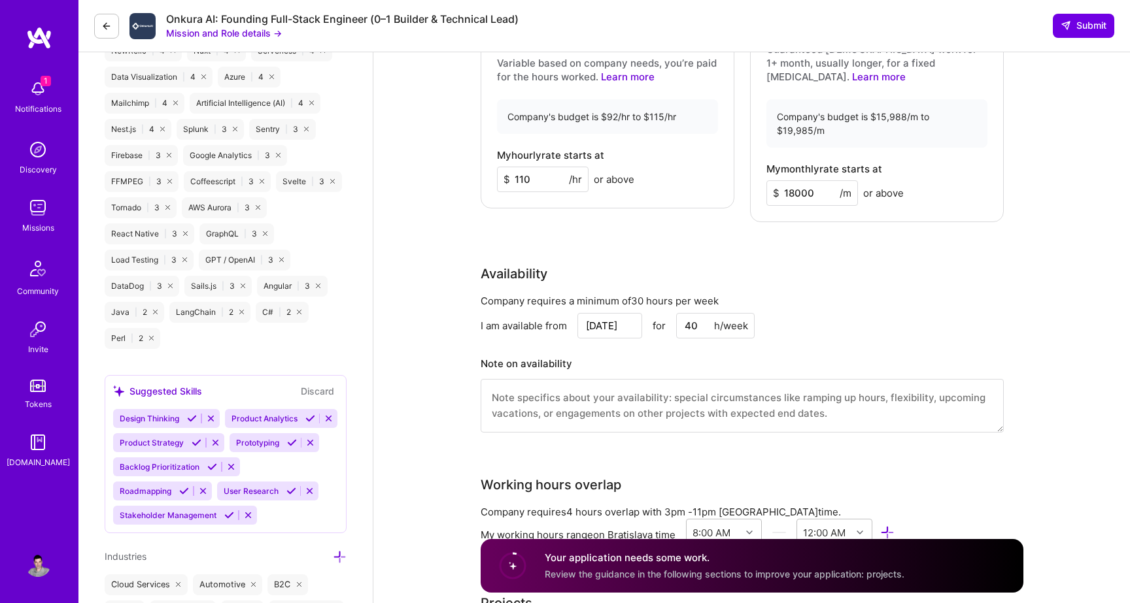
type input "18000"
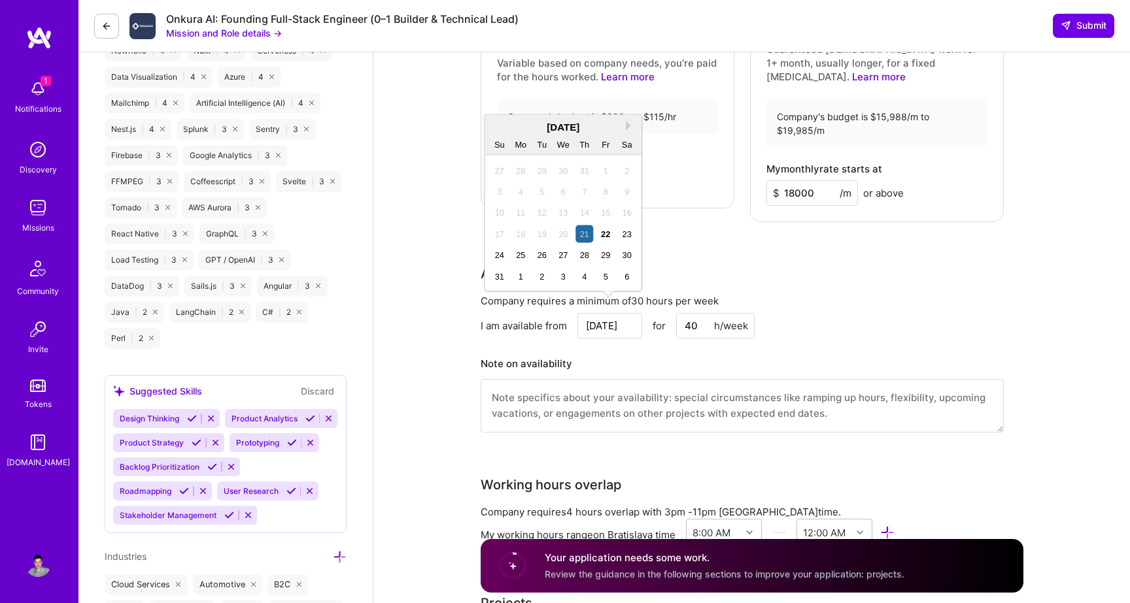
click at [601, 313] on input "[DATE]" at bounding box center [609, 325] width 65 height 25
click at [526, 257] on div "25" at bounding box center [521, 255] width 18 height 18
type input "Aug 25"
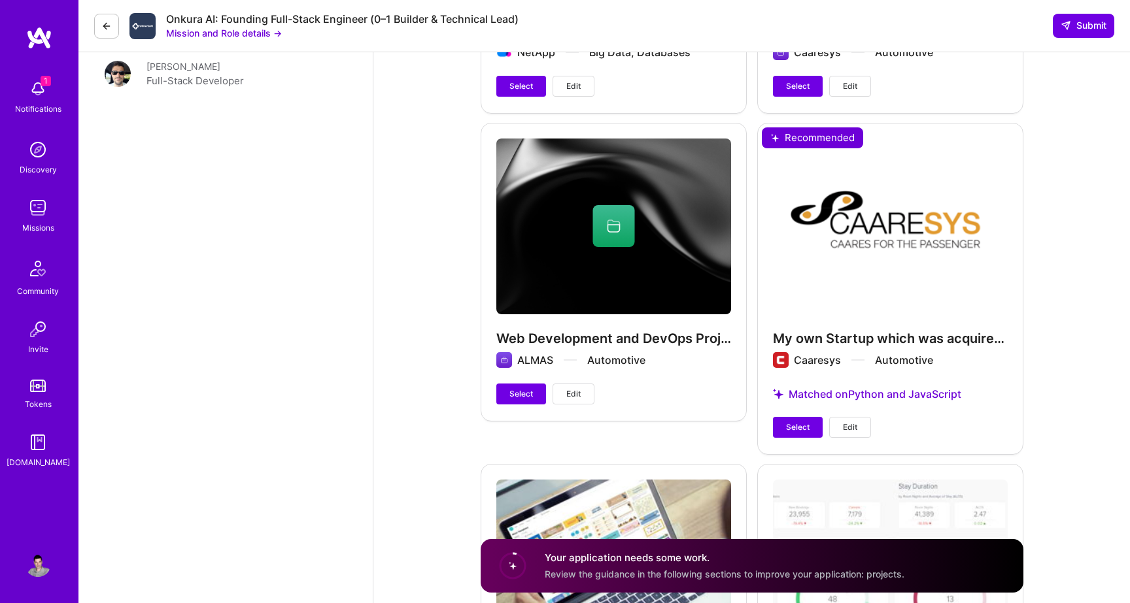
scroll to position [2539, 0]
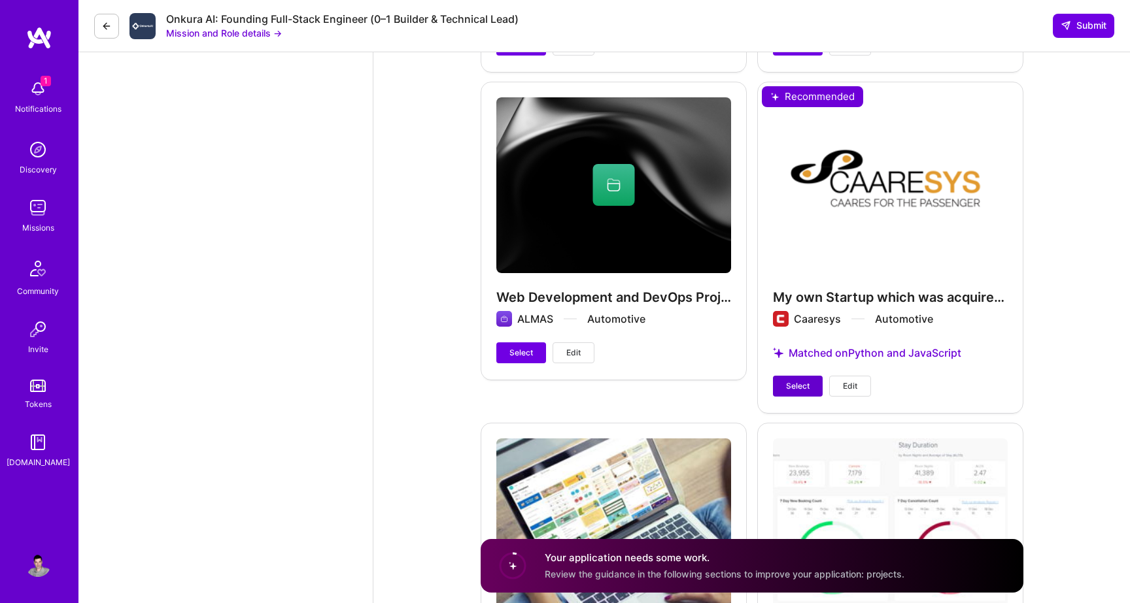
click at [785, 379] on button "Select" at bounding box center [798, 386] width 50 height 21
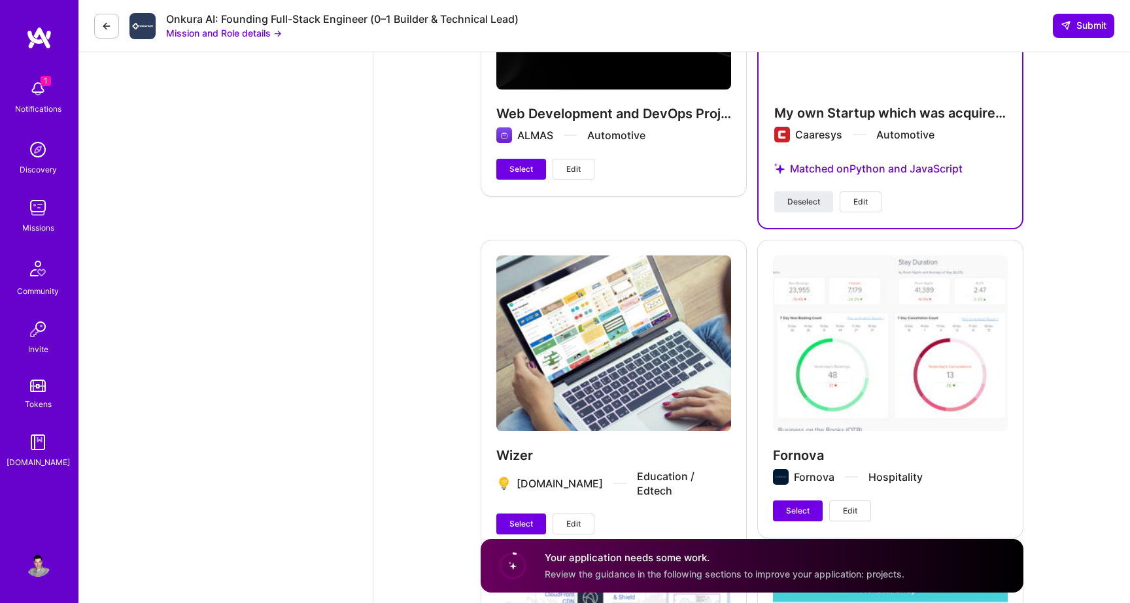
scroll to position [2657, 0]
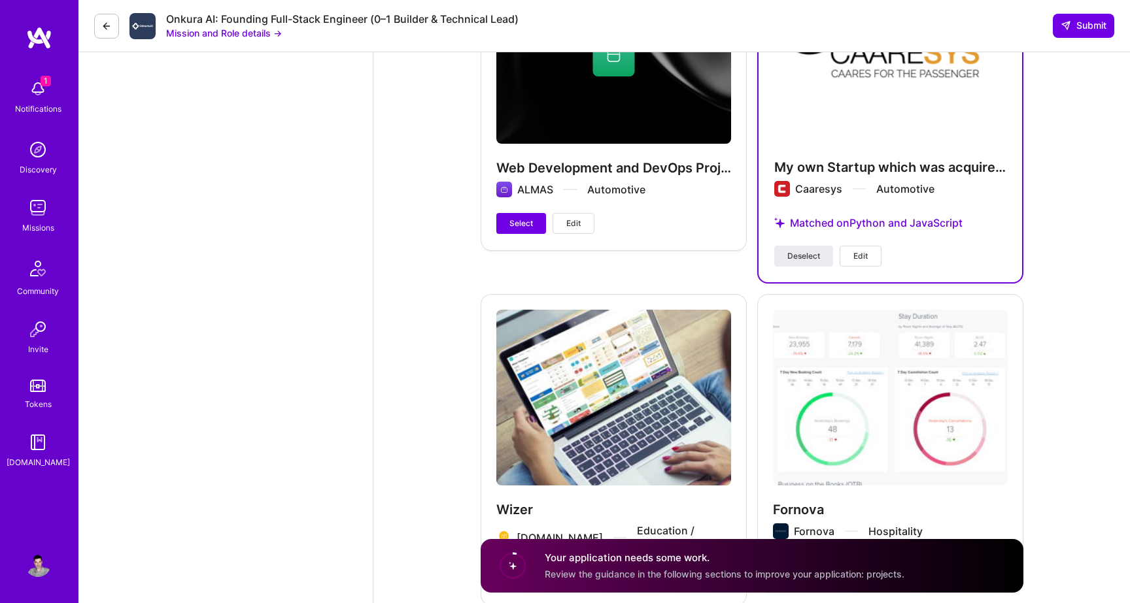
click at [574, 213] on button "Edit" at bounding box center [573, 223] width 42 height 21
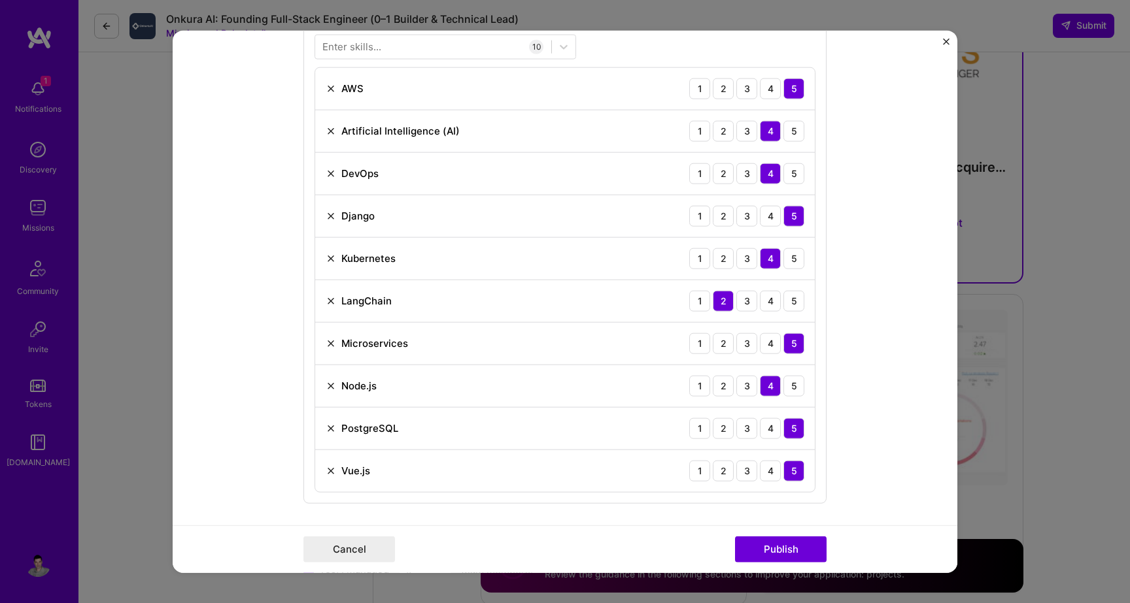
scroll to position [673, 0]
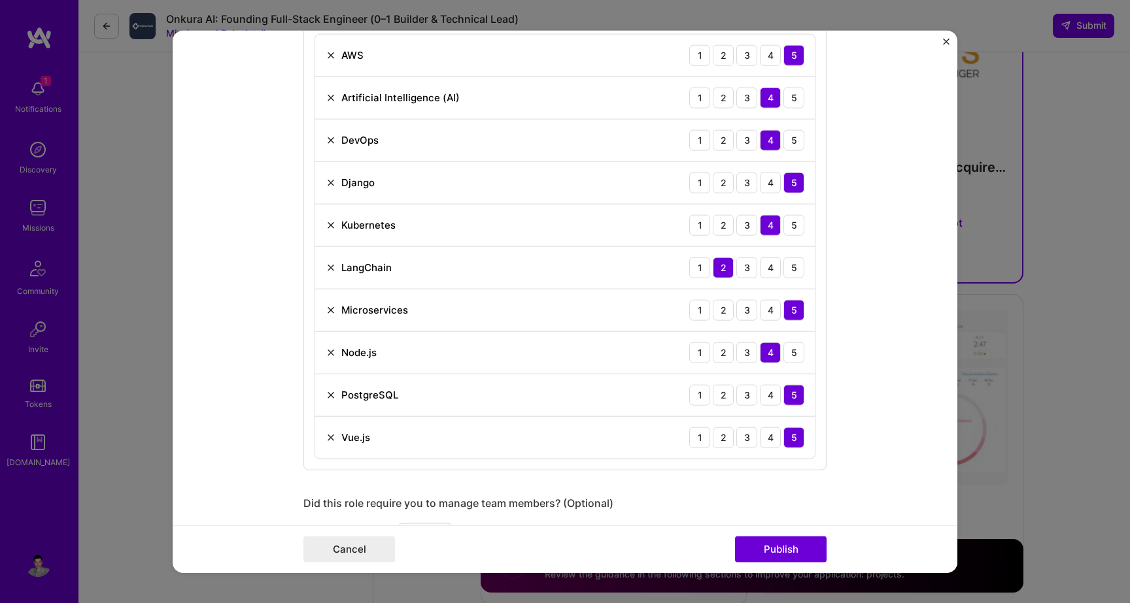
click at [330, 269] on img at bounding box center [331, 267] width 10 height 10
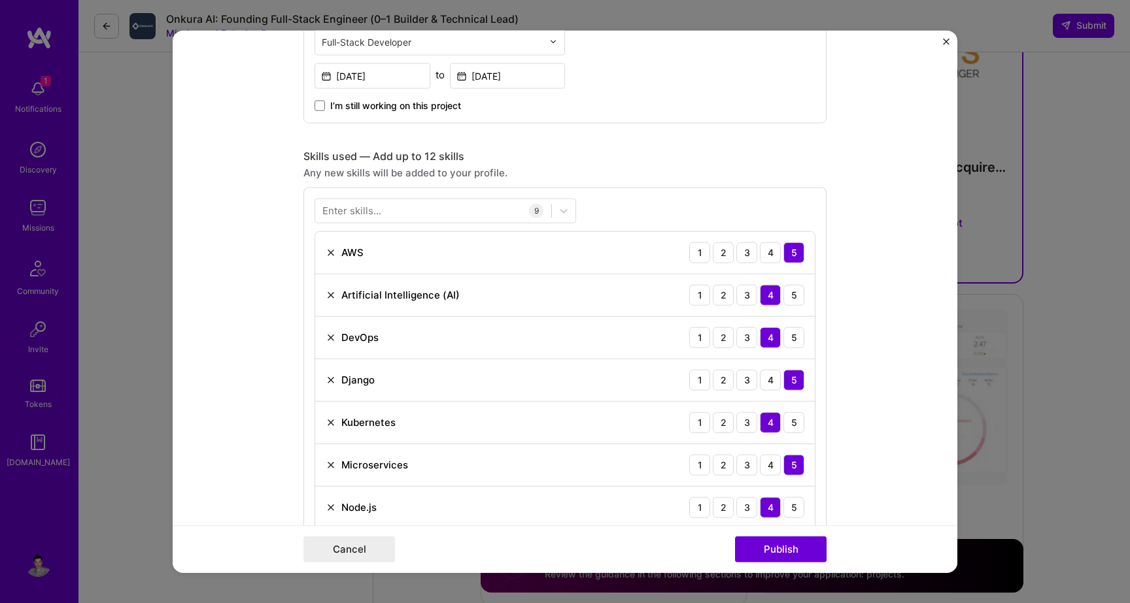
scroll to position [449, 0]
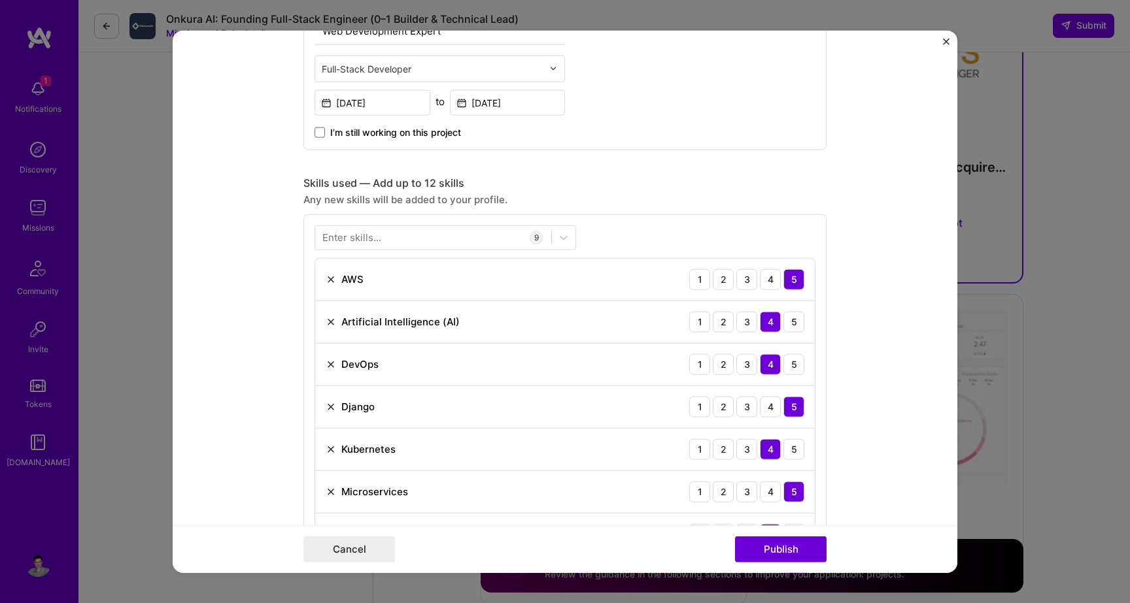
click at [343, 236] on div "Enter skills..." at bounding box center [351, 238] width 59 height 14
click at [328, 238] on div "Enter skills..." at bounding box center [351, 238] width 59 height 14
click at [326, 238] on div "Enter skills..." at bounding box center [351, 238] width 59 height 14
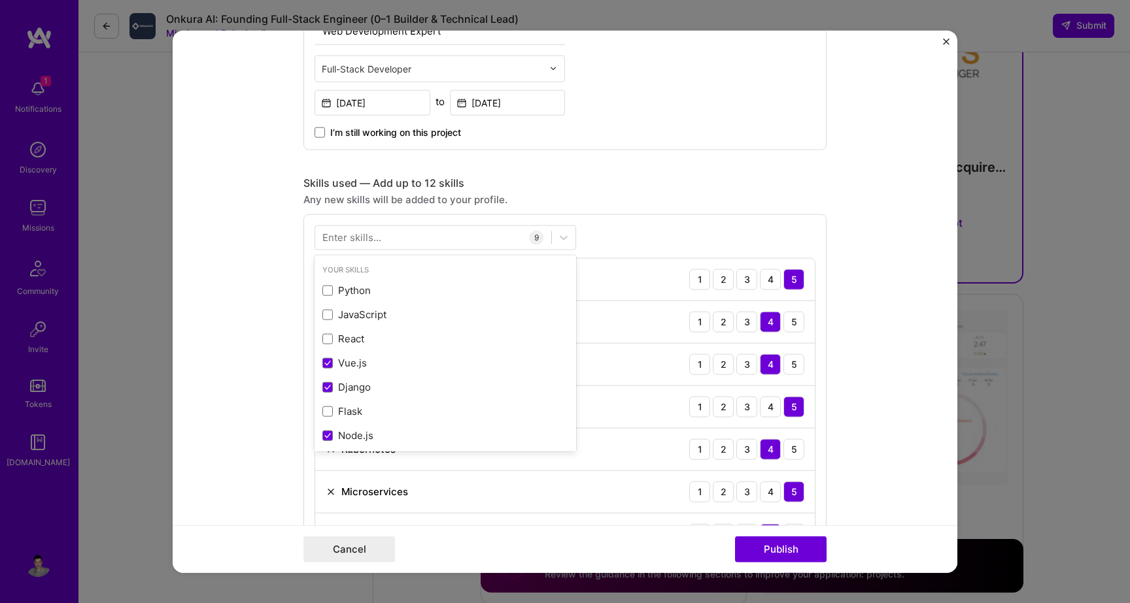
click at [325, 238] on div "Enter skills..." at bounding box center [351, 238] width 59 height 14
click at [324, 238] on div "Enter skills..." at bounding box center [351, 238] width 59 height 14
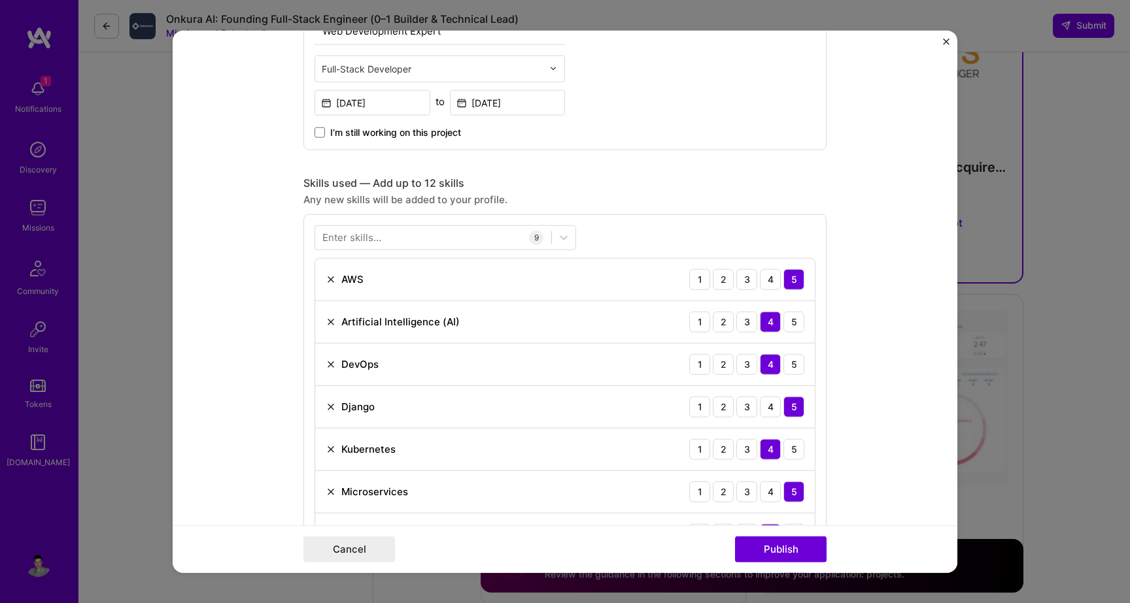
click at [324, 238] on div "Enter skills..." at bounding box center [351, 238] width 59 height 14
click at [316, 238] on div at bounding box center [433, 238] width 236 height 22
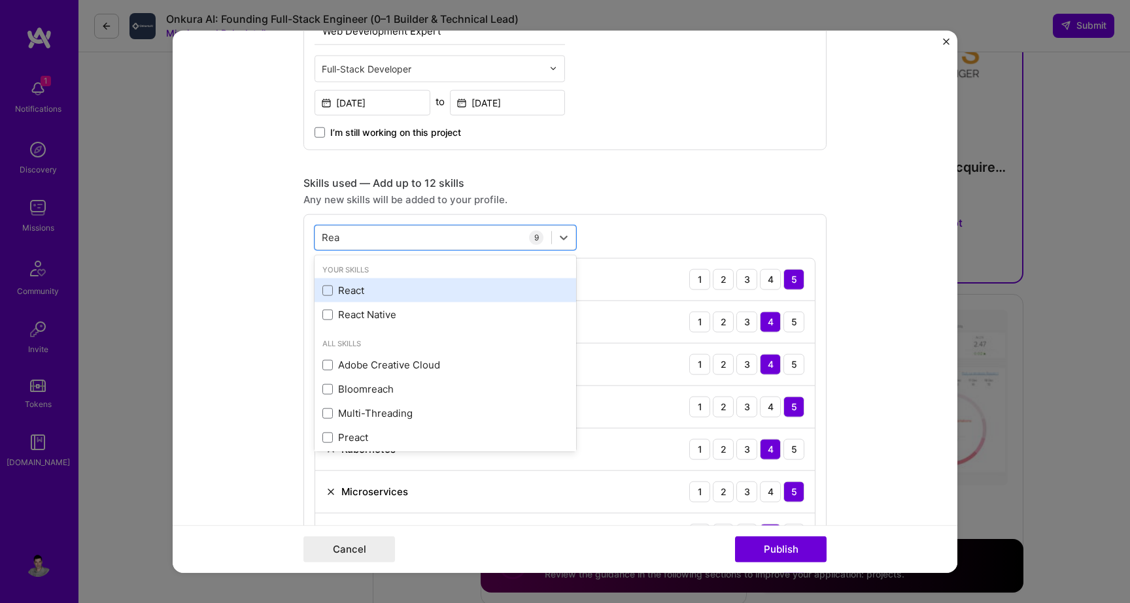
click at [322, 294] on div "React" at bounding box center [445, 291] width 262 height 24
type input "Rea"
click at [262, 294] on form "Project title Web Development and DevOps Projects Company ALMAS Project industr…" at bounding box center [565, 301] width 785 height 543
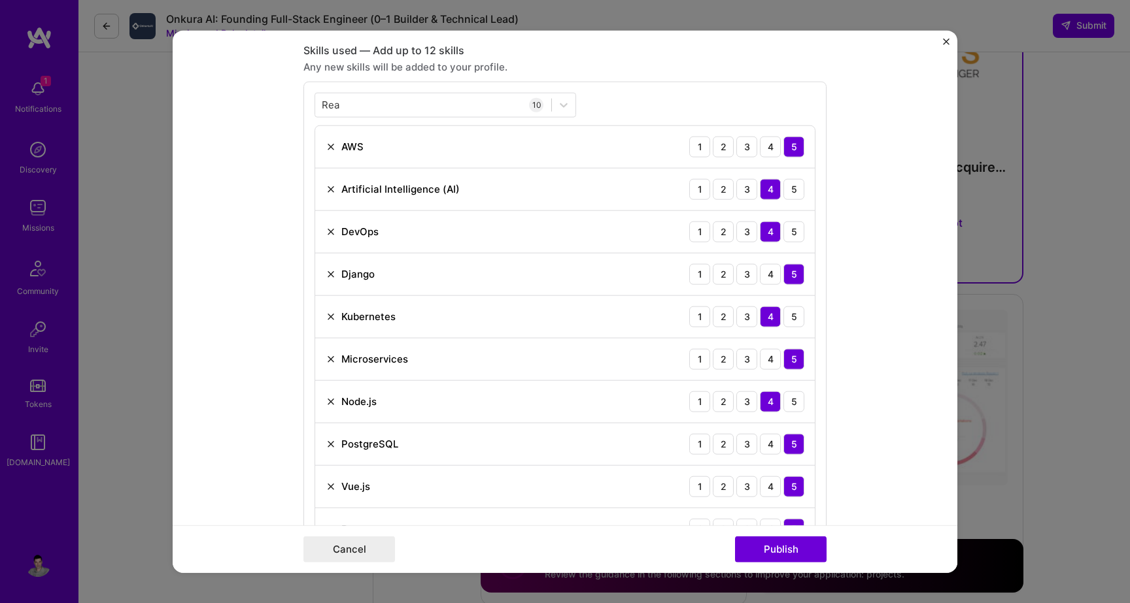
scroll to position [673, 0]
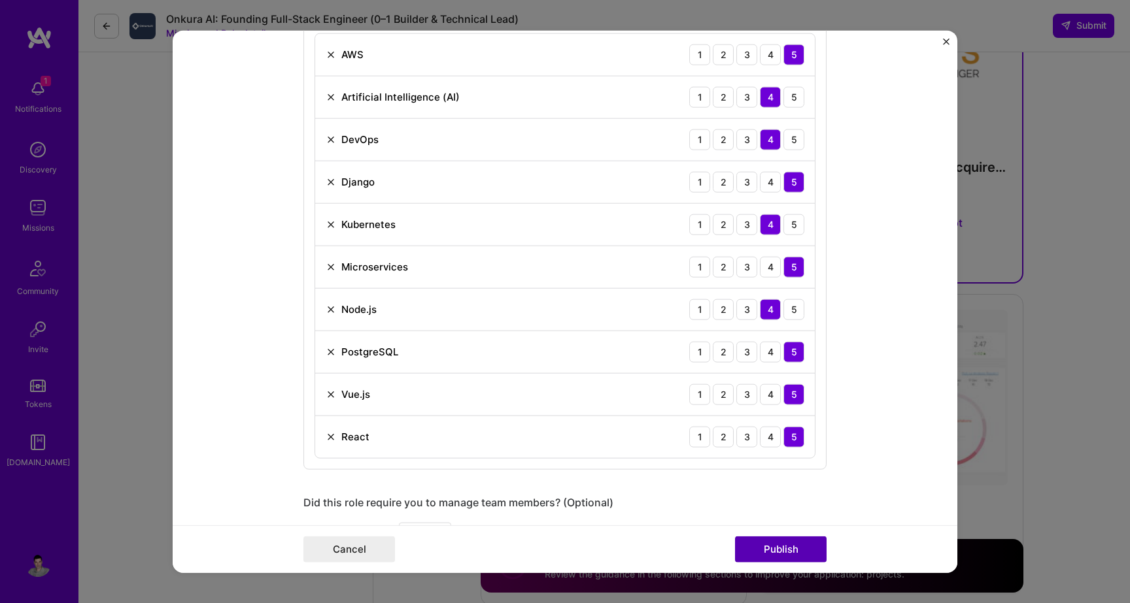
click at [788, 548] on button "Publish" at bounding box center [781, 550] width 92 height 26
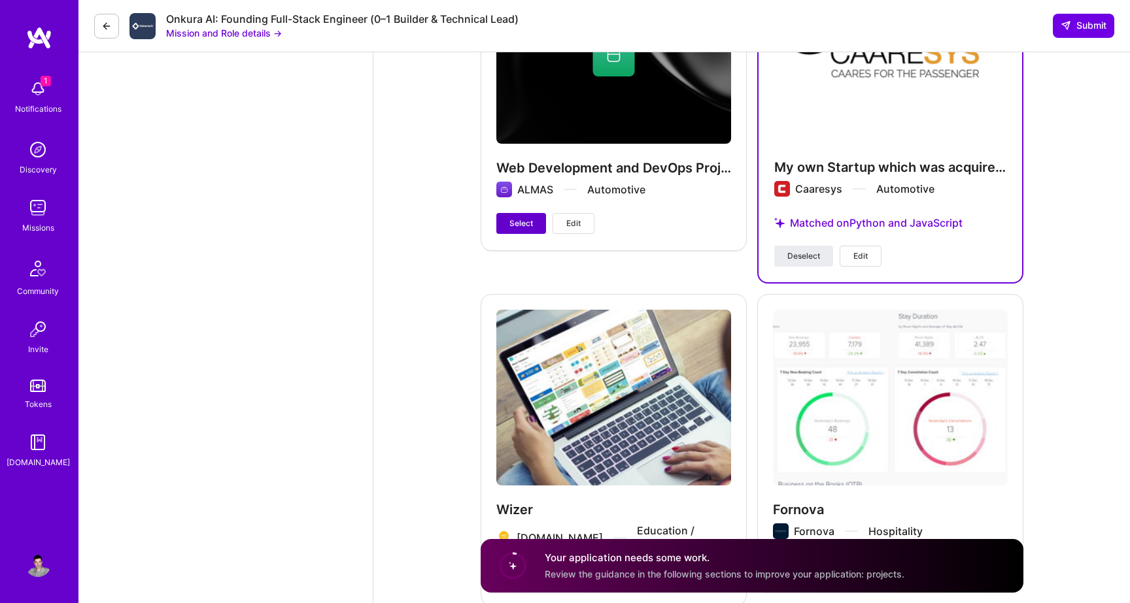
click at [519, 218] on span "Select" at bounding box center [521, 224] width 24 height 12
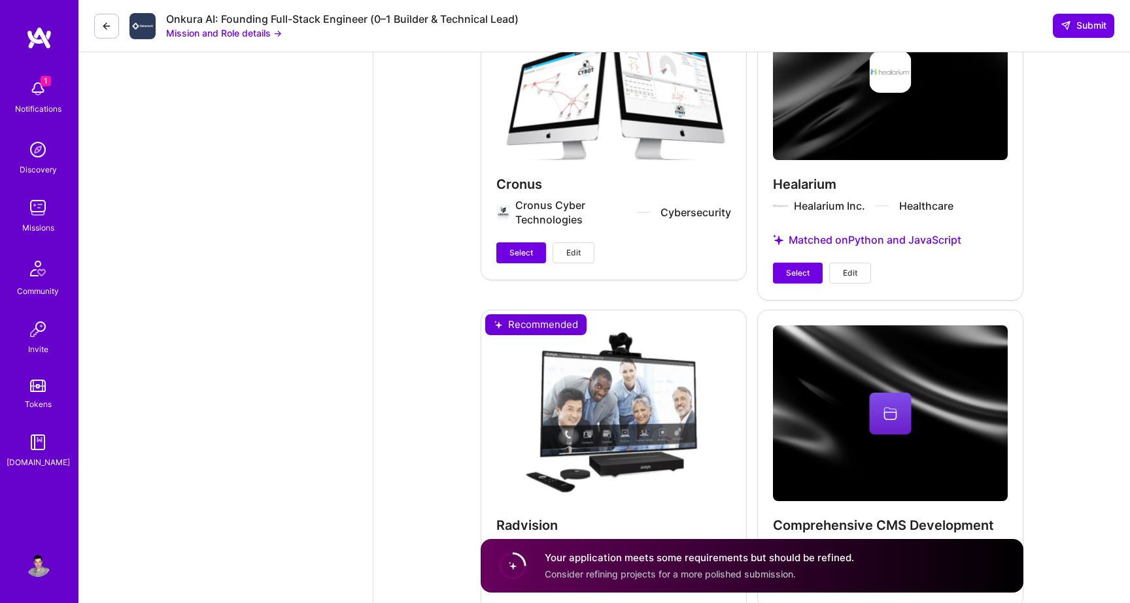
scroll to position [3992, 0]
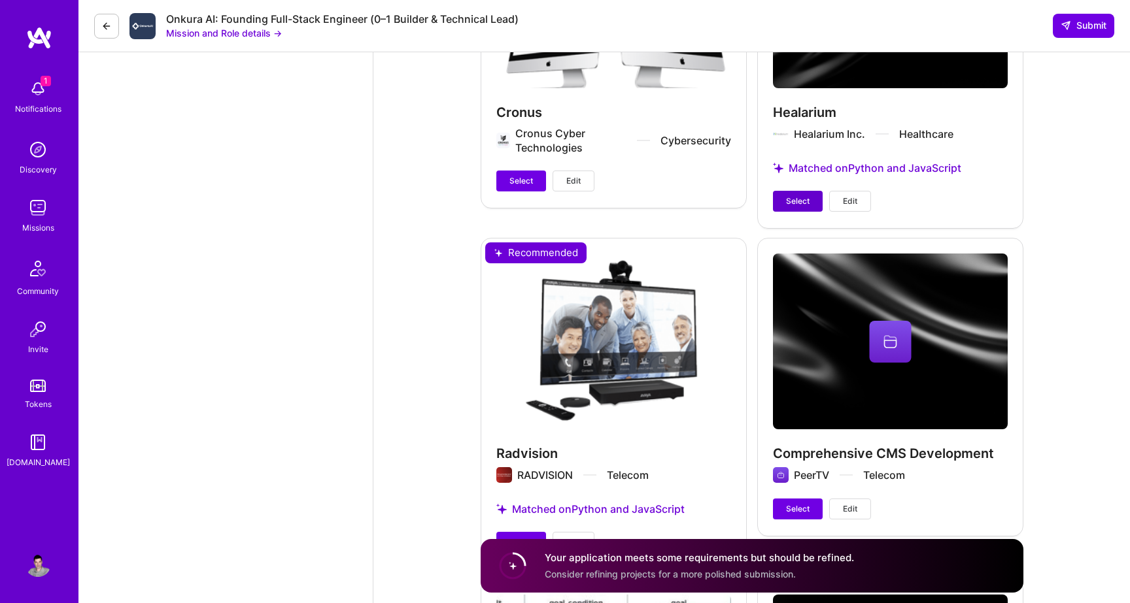
click at [790, 195] on span "Select" at bounding box center [798, 201] width 24 height 12
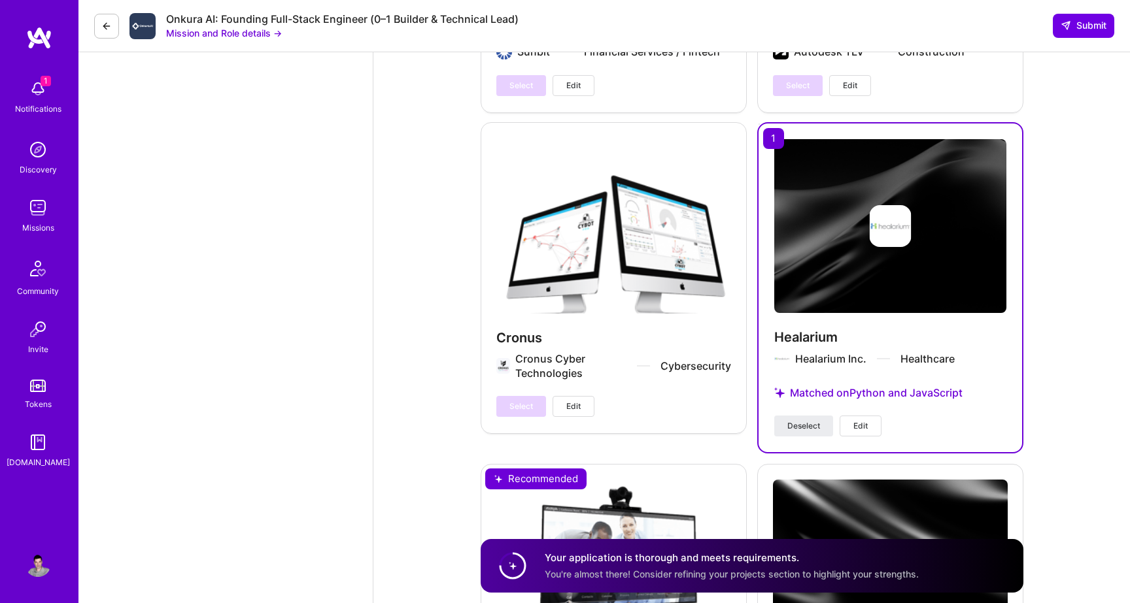
scroll to position [3838, 0]
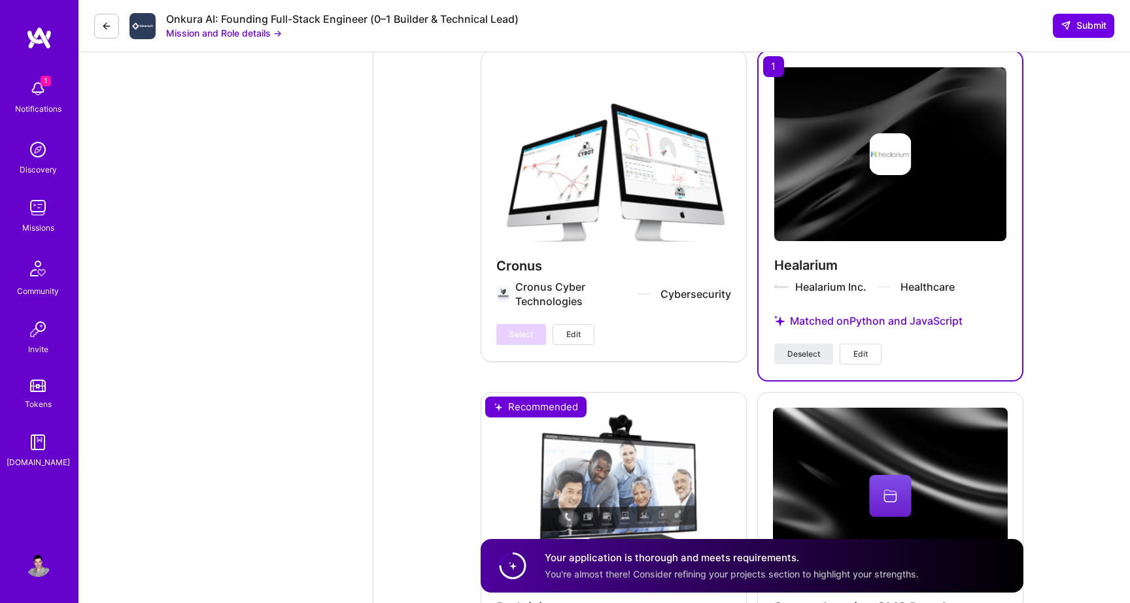
click at [859, 348] on span "Edit" at bounding box center [860, 354] width 14 height 12
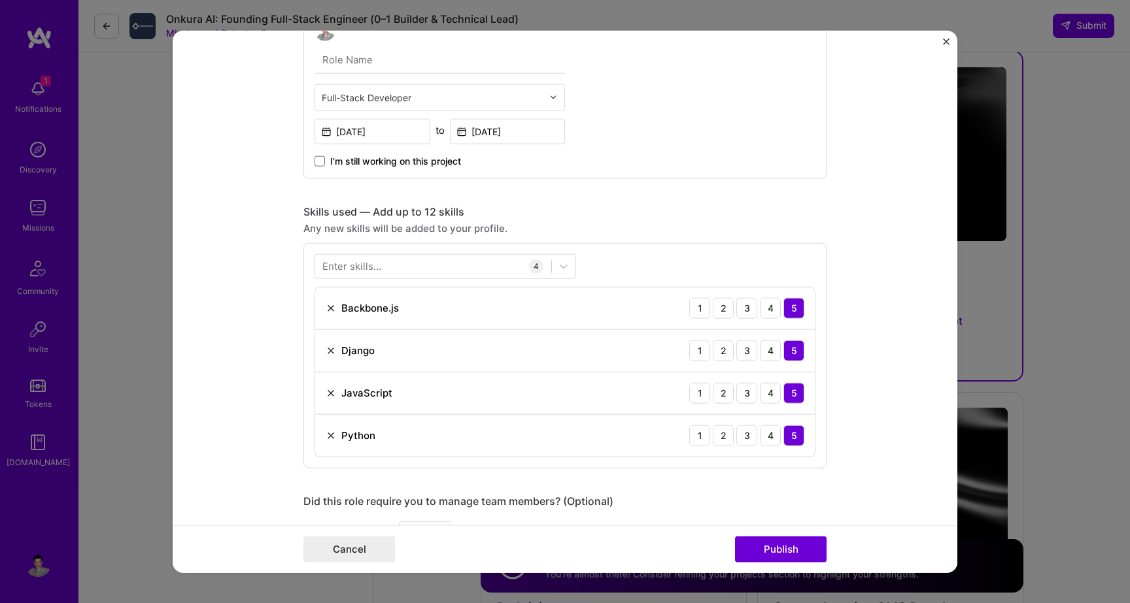
scroll to position [397, 0]
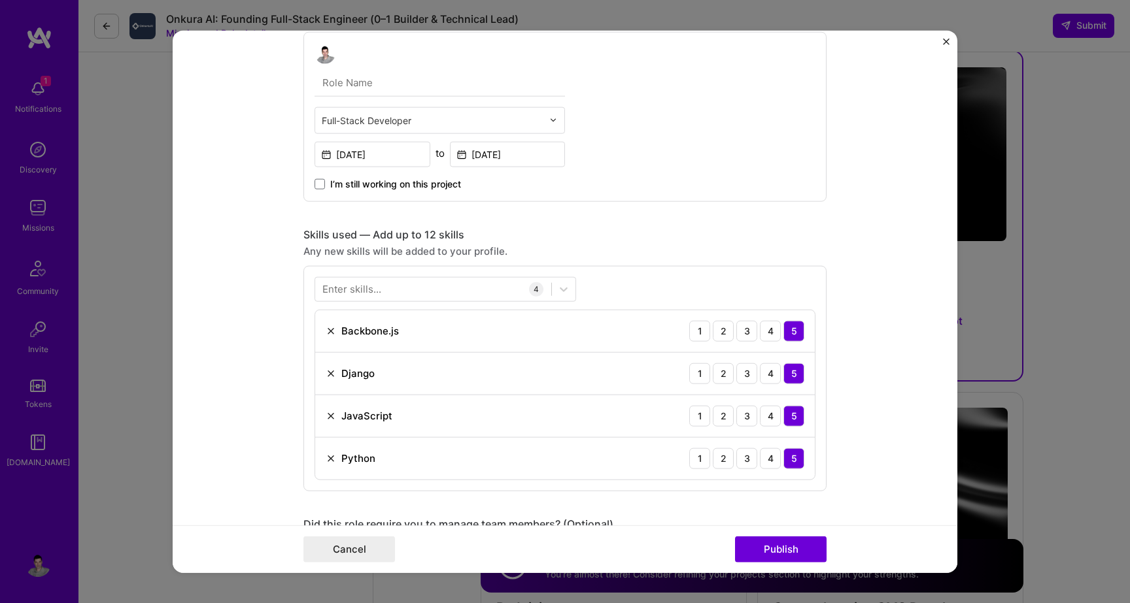
click at [347, 290] on div "Enter skills..." at bounding box center [351, 289] width 59 height 14
click at [314, 292] on div "Your Skills Python JavaScript React Vue.js Django Flask Node.js Docker Kubernet…" at bounding box center [564, 378] width 523 height 226
click at [319, 292] on div at bounding box center [433, 290] width 236 height 22
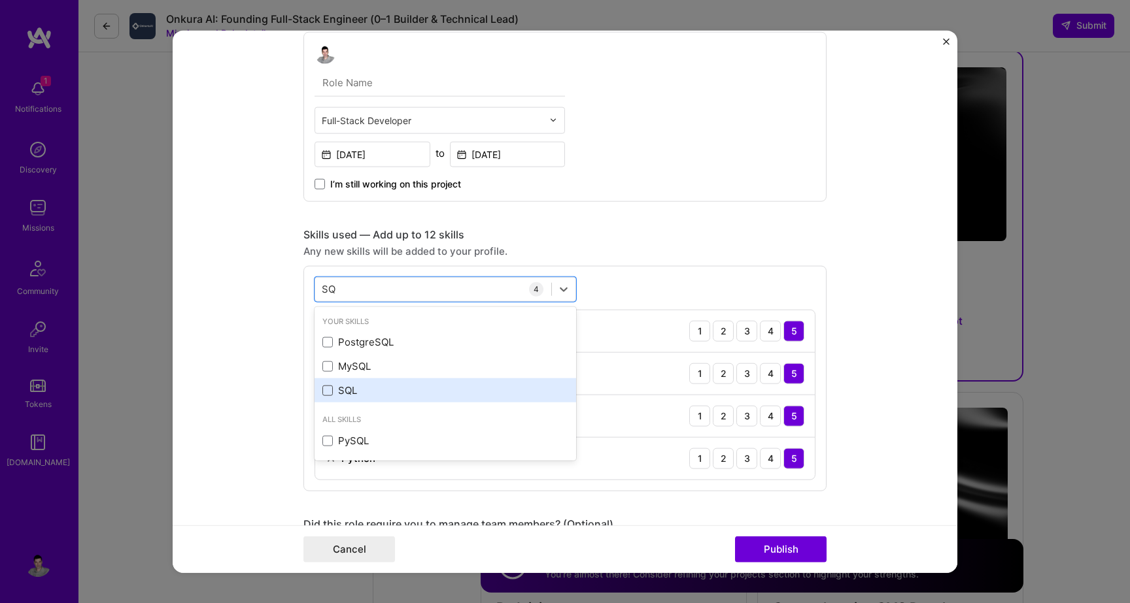
click at [331, 392] on span at bounding box center [327, 391] width 10 height 10
click at [0, 0] on input "checkbox" at bounding box center [0, 0] width 0 height 0
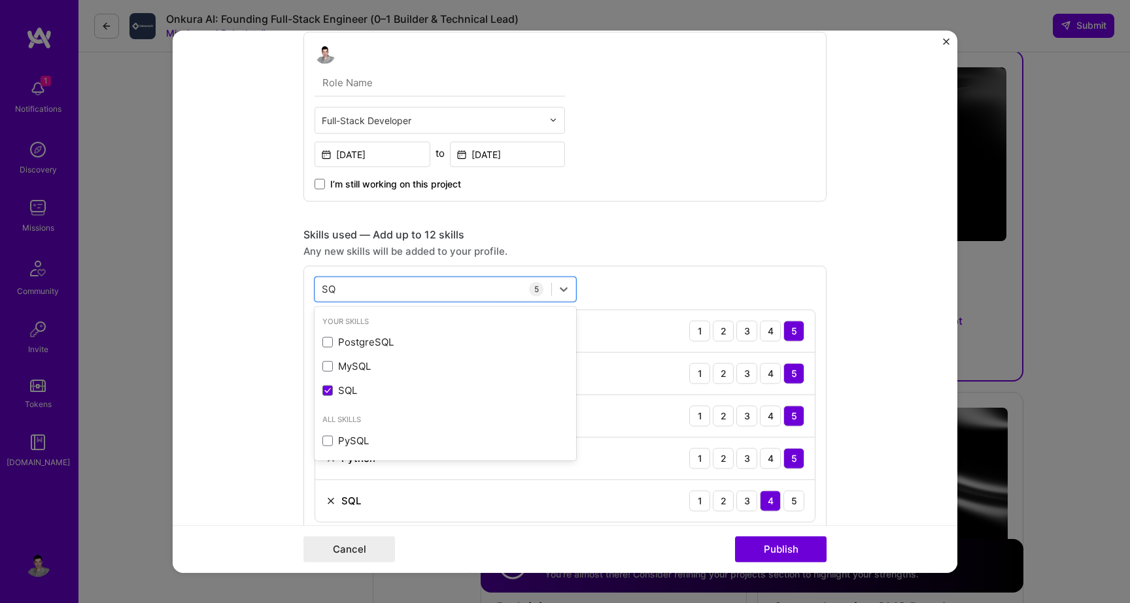
type input "SQ"
click at [723, 187] on div "Full-Stack Developer Aug, 2015 to Dec, 2016 I’m still working on this project" at bounding box center [564, 116] width 523 height 170
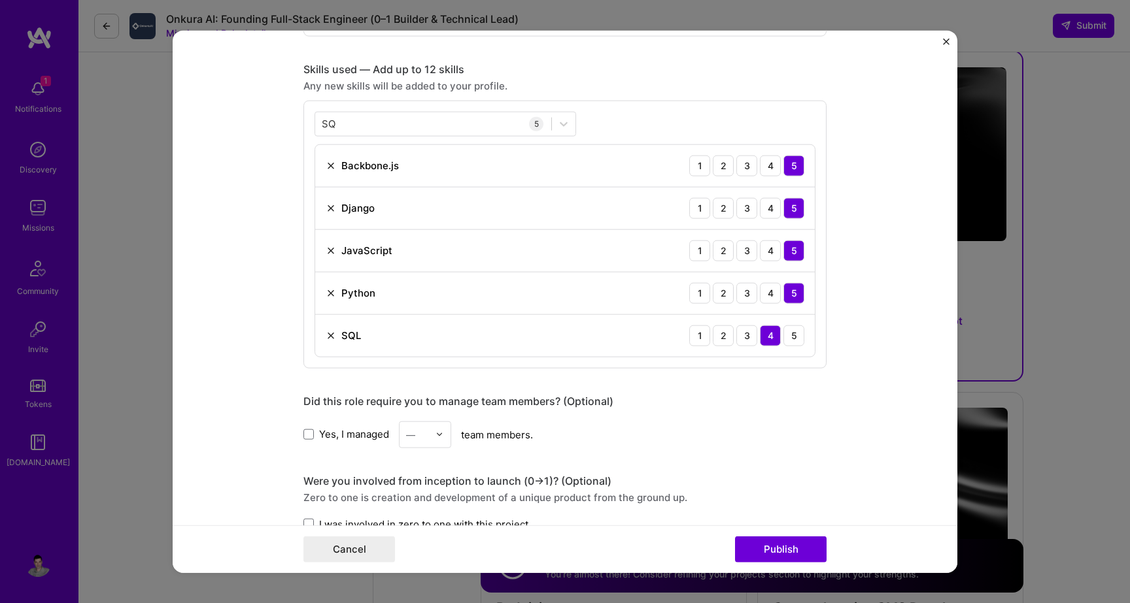
scroll to position [590, 0]
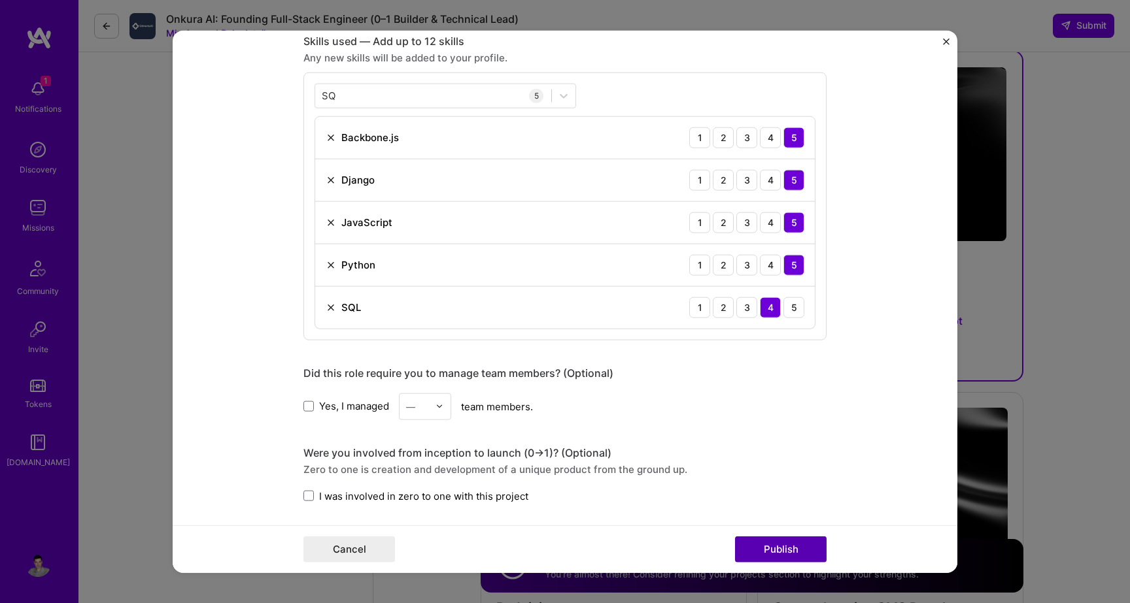
click at [777, 549] on button "Publish" at bounding box center [781, 550] width 92 height 26
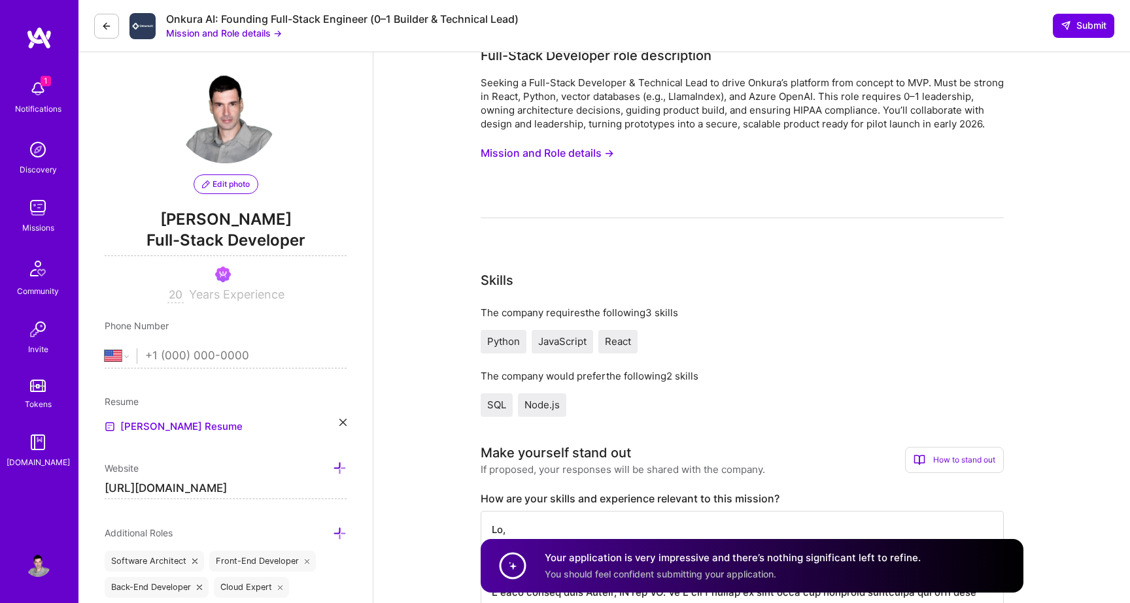
scroll to position [0, 0]
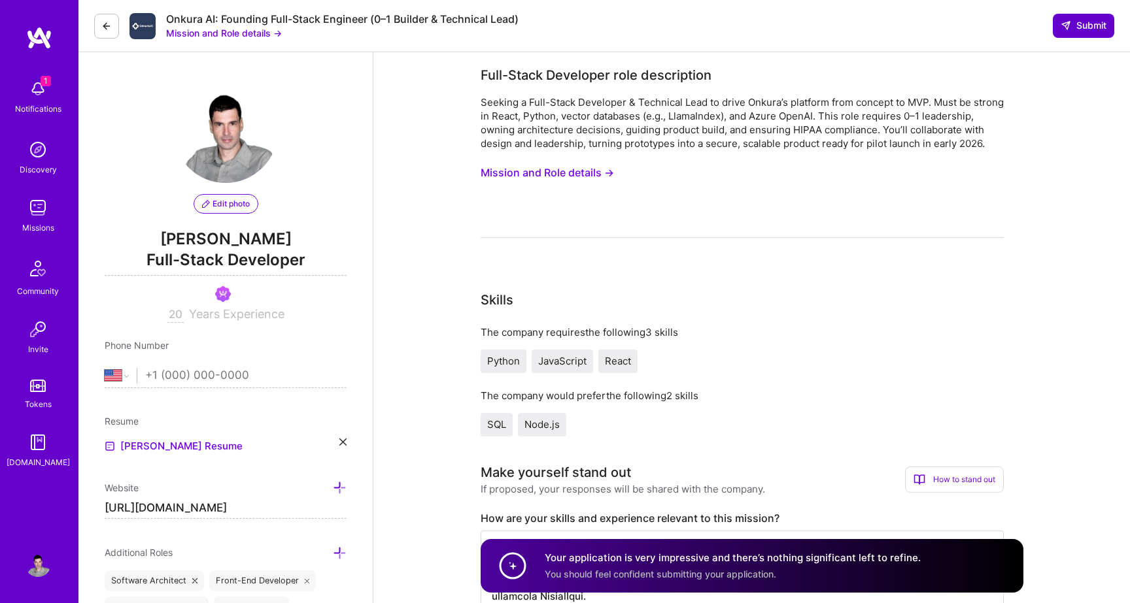
click at [1076, 29] on span "Submit" at bounding box center [1084, 25] width 46 height 13
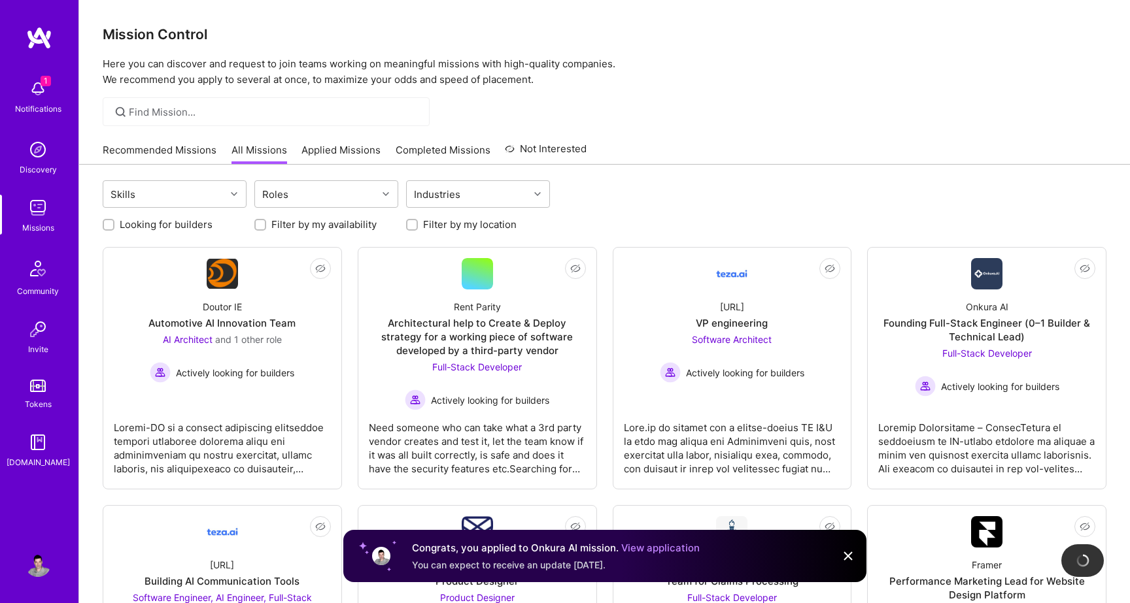
click at [35, 88] on img at bounding box center [38, 89] width 26 height 26
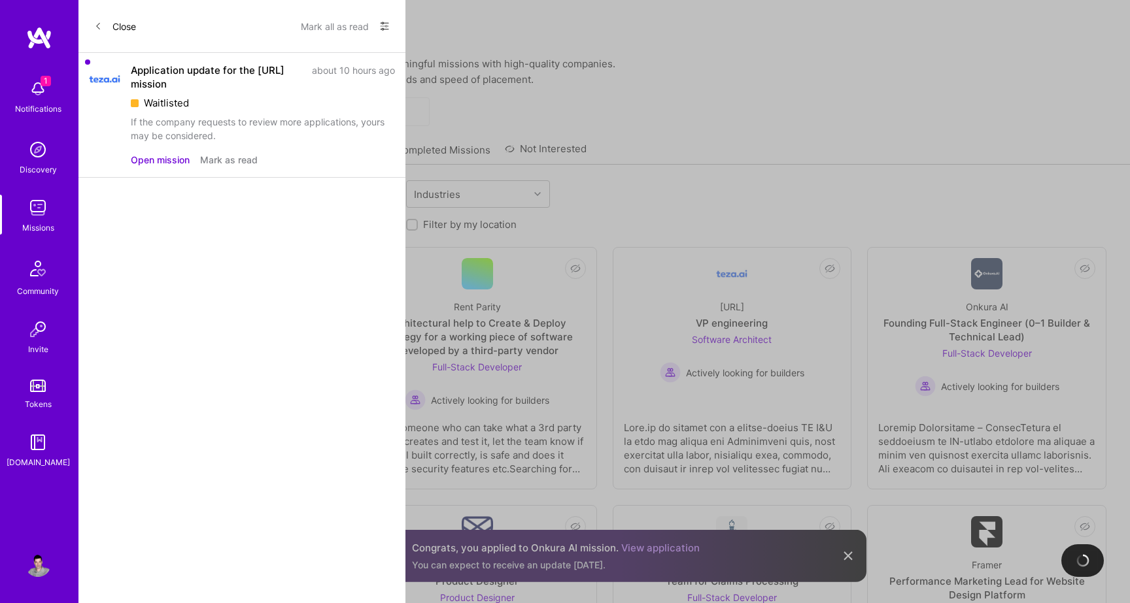
click at [232, 161] on button "Mark as read" at bounding box center [229, 160] width 58 height 14
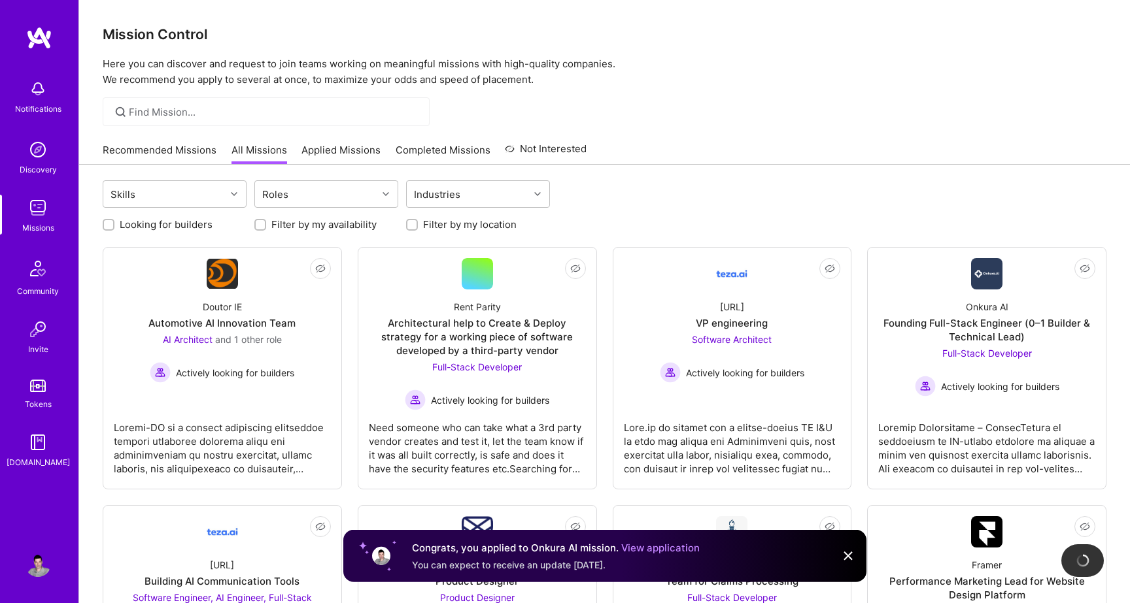
click at [42, 39] on img at bounding box center [39, 38] width 26 height 24
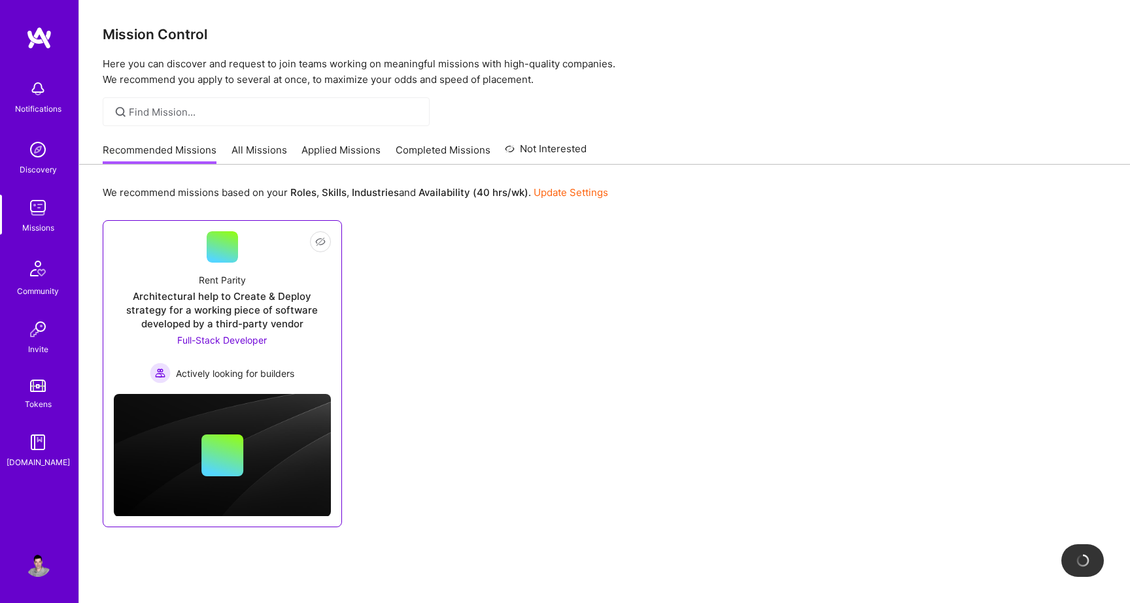
click at [222, 343] on span "Full-Stack Developer" at bounding box center [222, 340] width 90 height 11
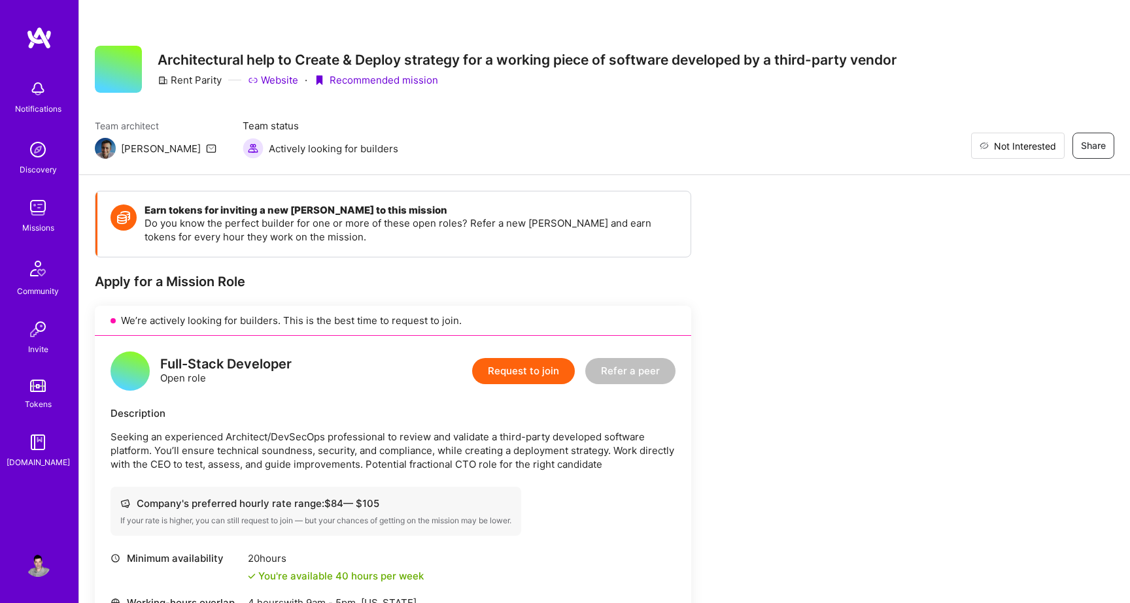
click at [1044, 146] on span "Not Interested" at bounding box center [1025, 146] width 62 height 14
click at [37, 42] on img at bounding box center [39, 38] width 26 height 24
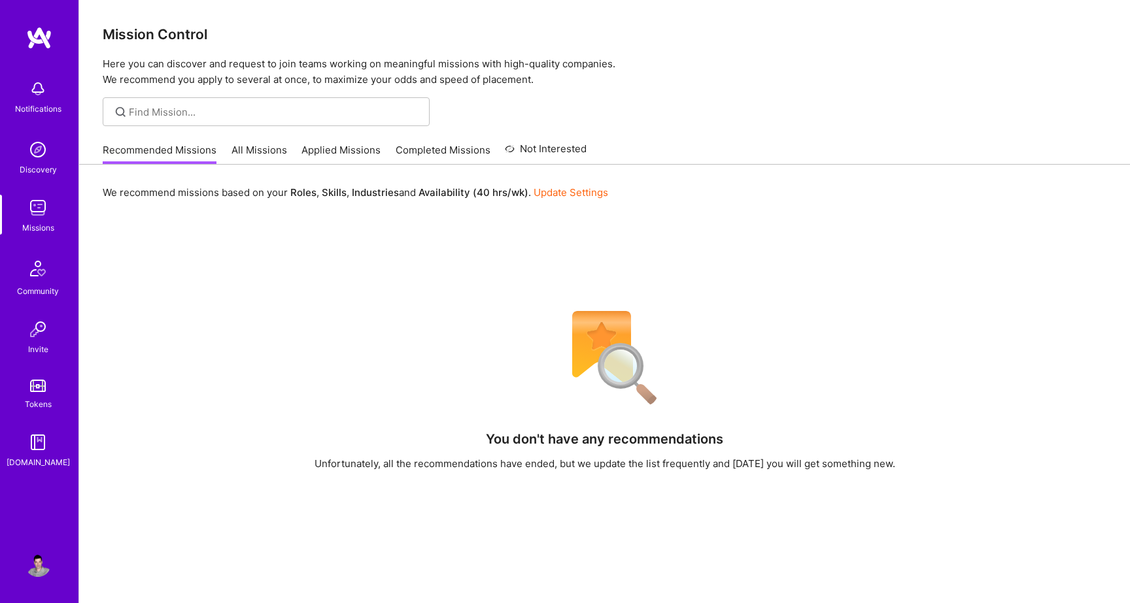
click at [335, 160] on link "Applied Missions" at bounding box center [340, 154] width 79 height 22
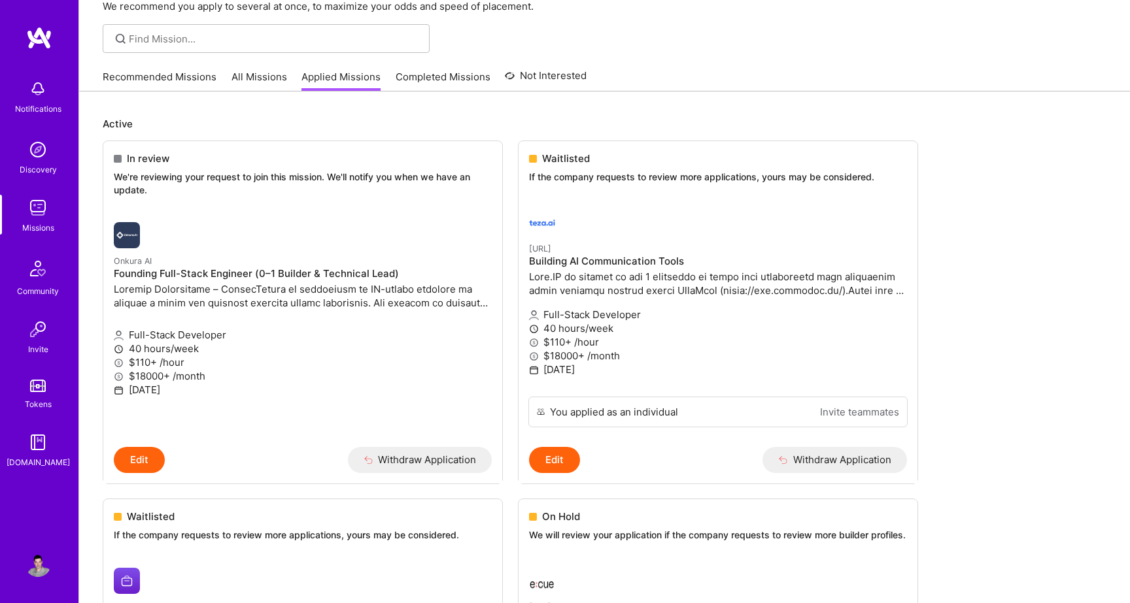
scroll to position [73, 0]
